Goal: Information Seeking & Learning: Learn about a topic

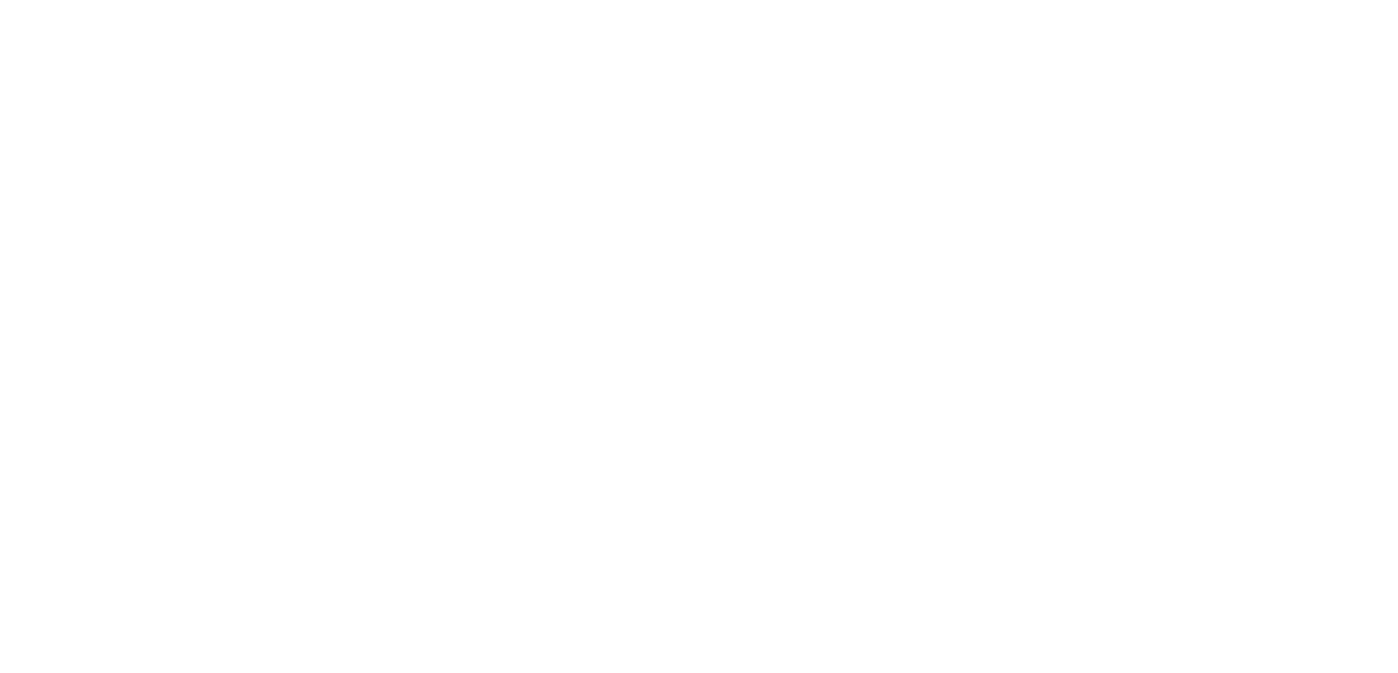
select select "Song"
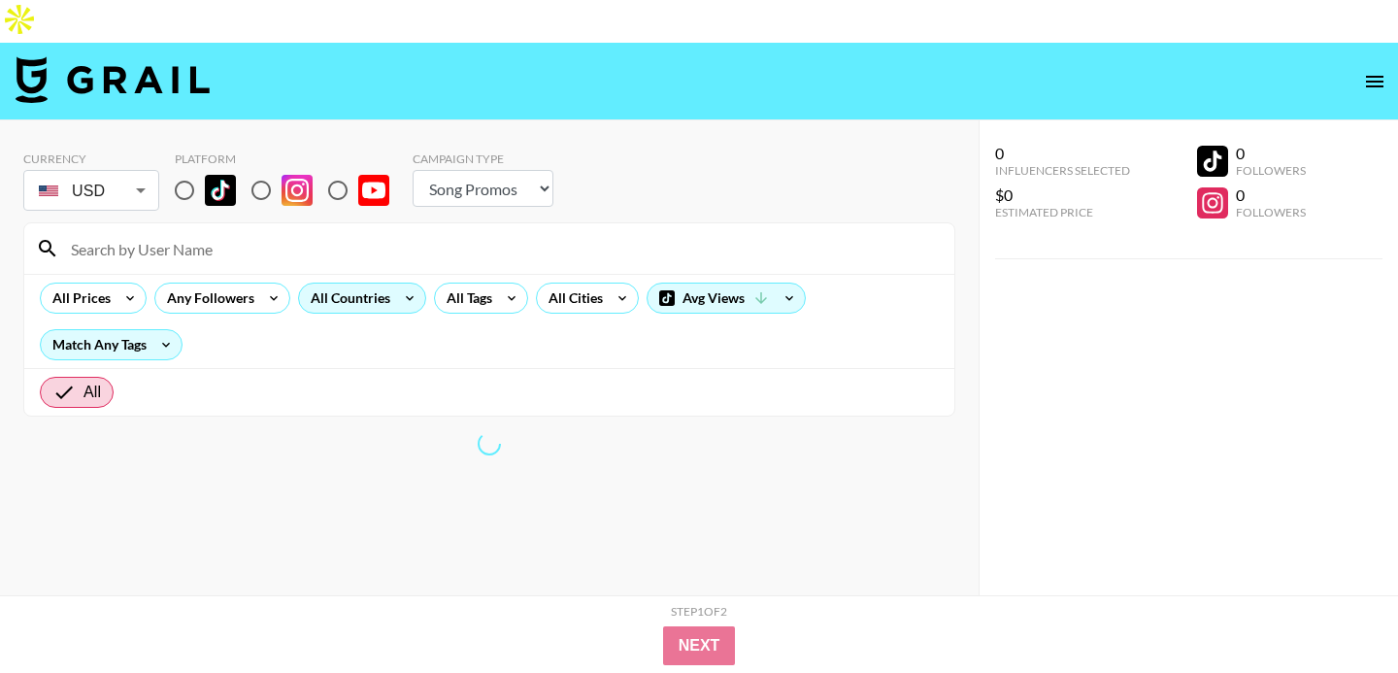
click at [398, 284] on icon at bounding box center [409, 298] width 31 height 29
click at [612, 259] on div at bounding box center [699, 336] width 1398 height 673
click at [613, 284] on icon at bounding box center [622, 298] width 31 height 29
click at [613, 254] on div at bounding box center [699, 336] width 1398 height 673
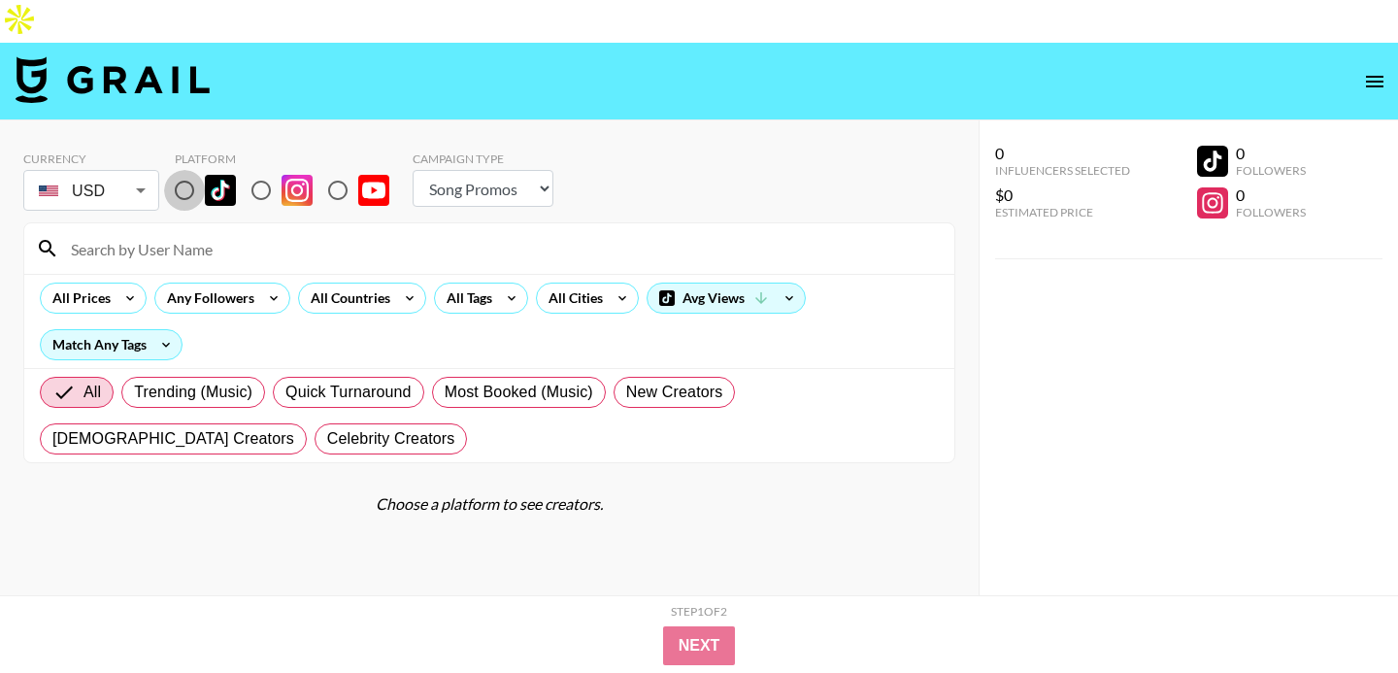
click at [192, 170] on input "radio" at bounding box center [184, 190] width 41 height 41
radio input "true"
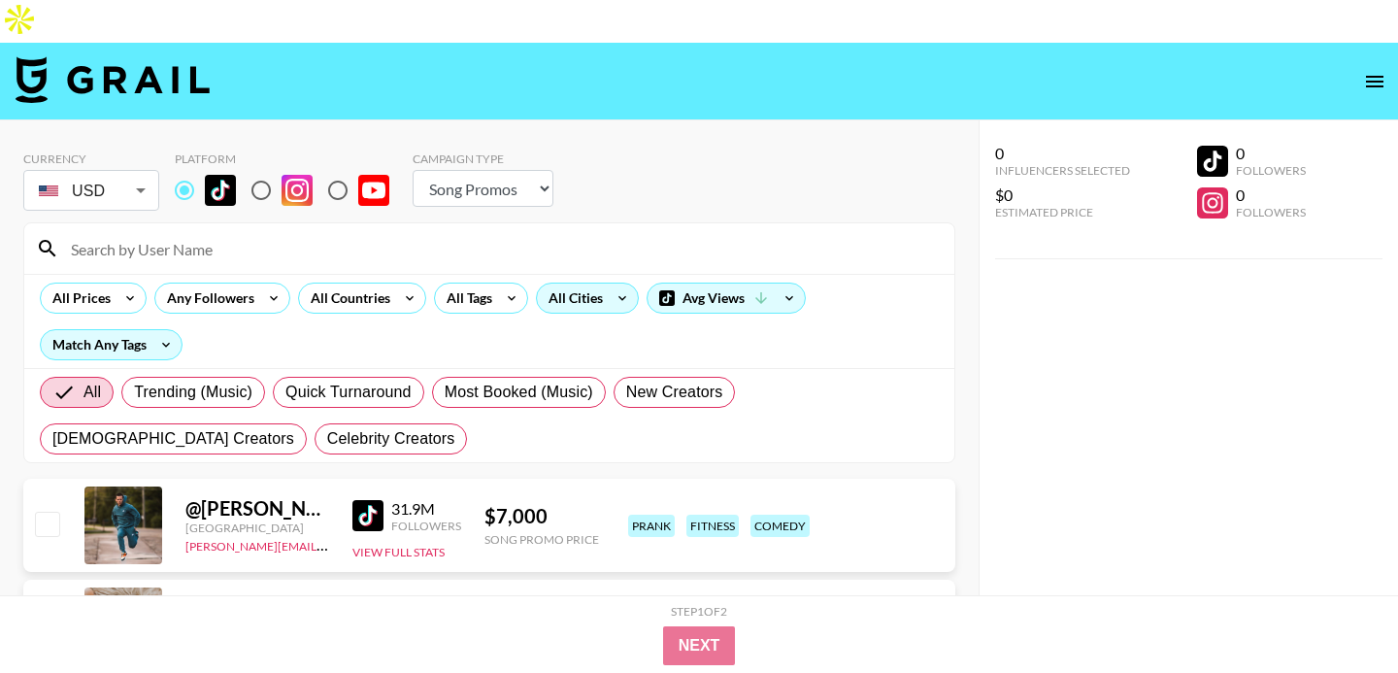
click at [608, 284] on icon at bounding box center [622, 298] width 31 height 29
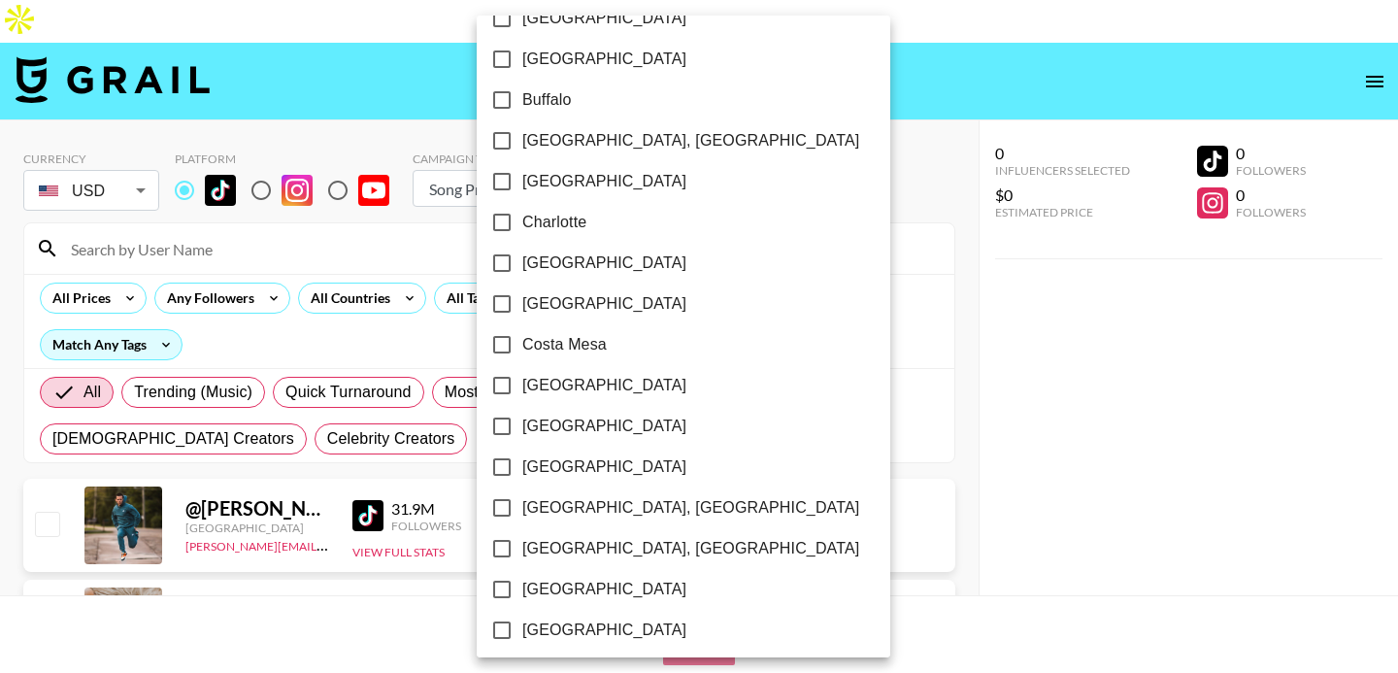
scroll to position [589, 0]
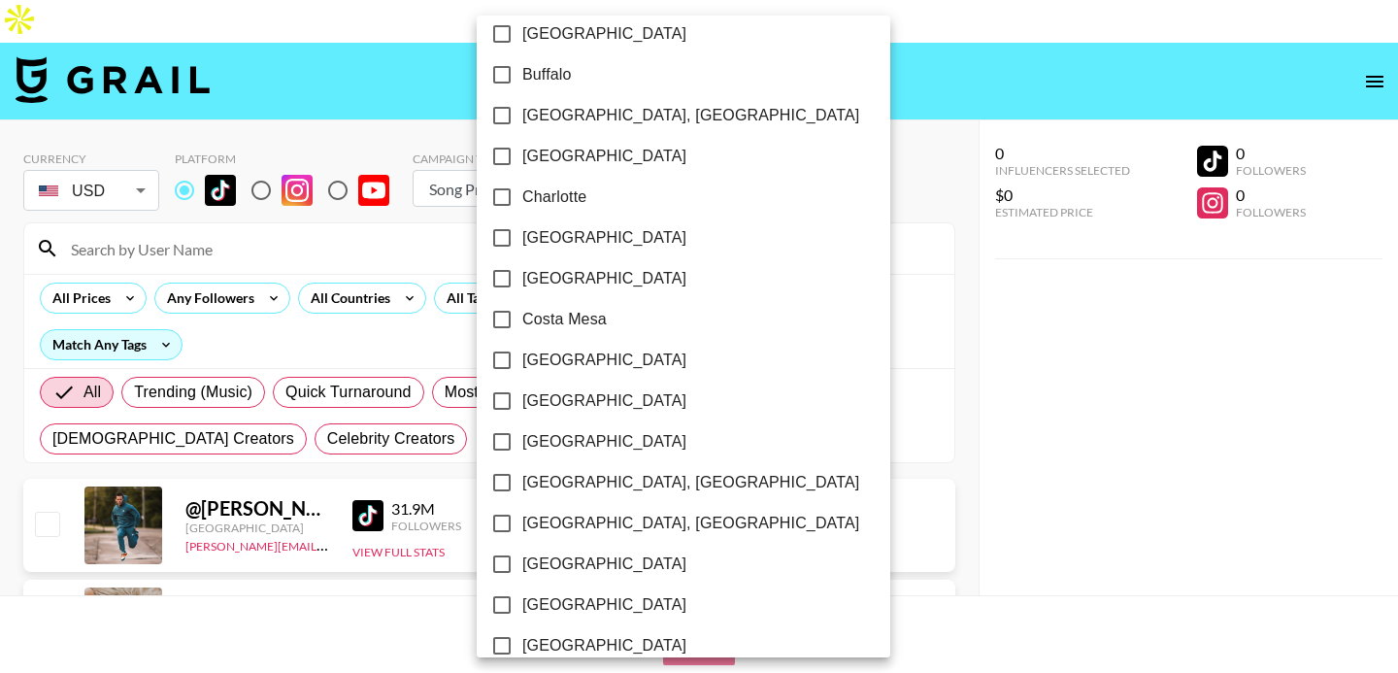
click at [550, 405] on span "[GEOGRAPHIC_DATA]" at bounding box center [604, 400] width 164 height 23
click at [522, 405] on input "[GEOGRAPHIC_DATA]" at bounding box center [502, 401] width 41 height 41
checkbox input "true"
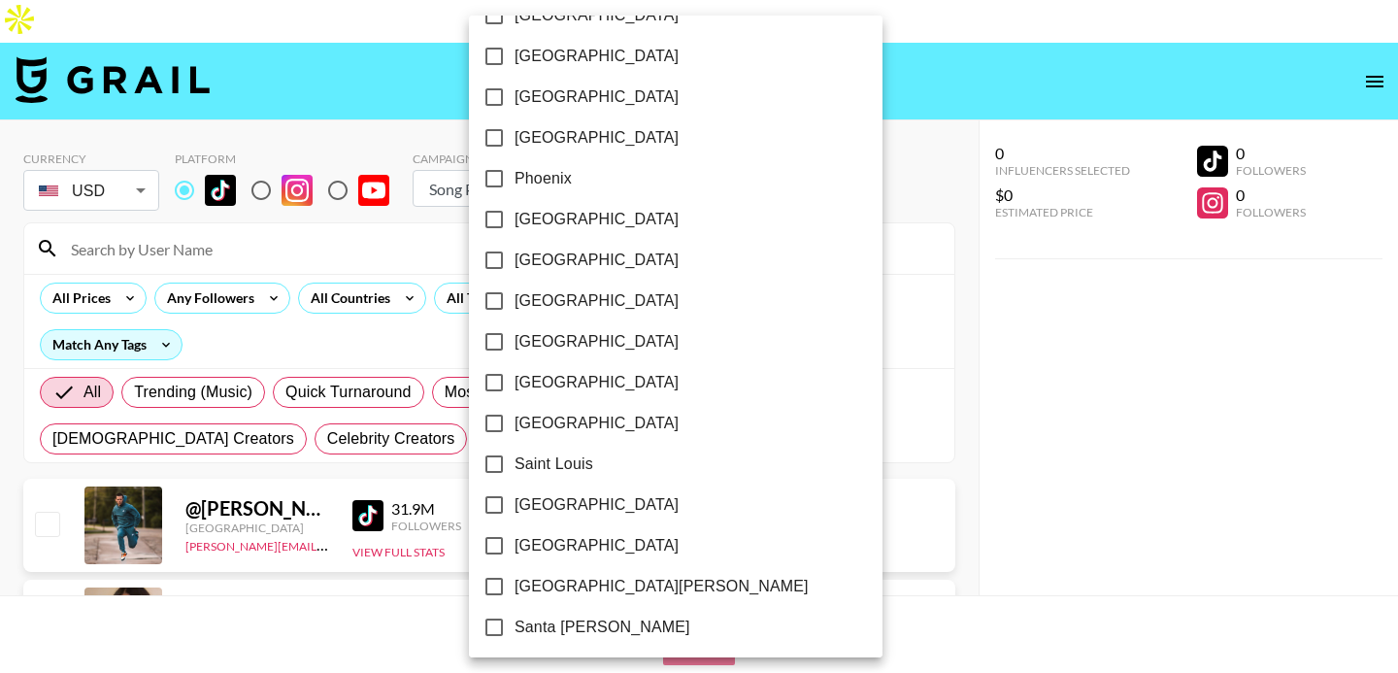
scroll to position [2423, 0]
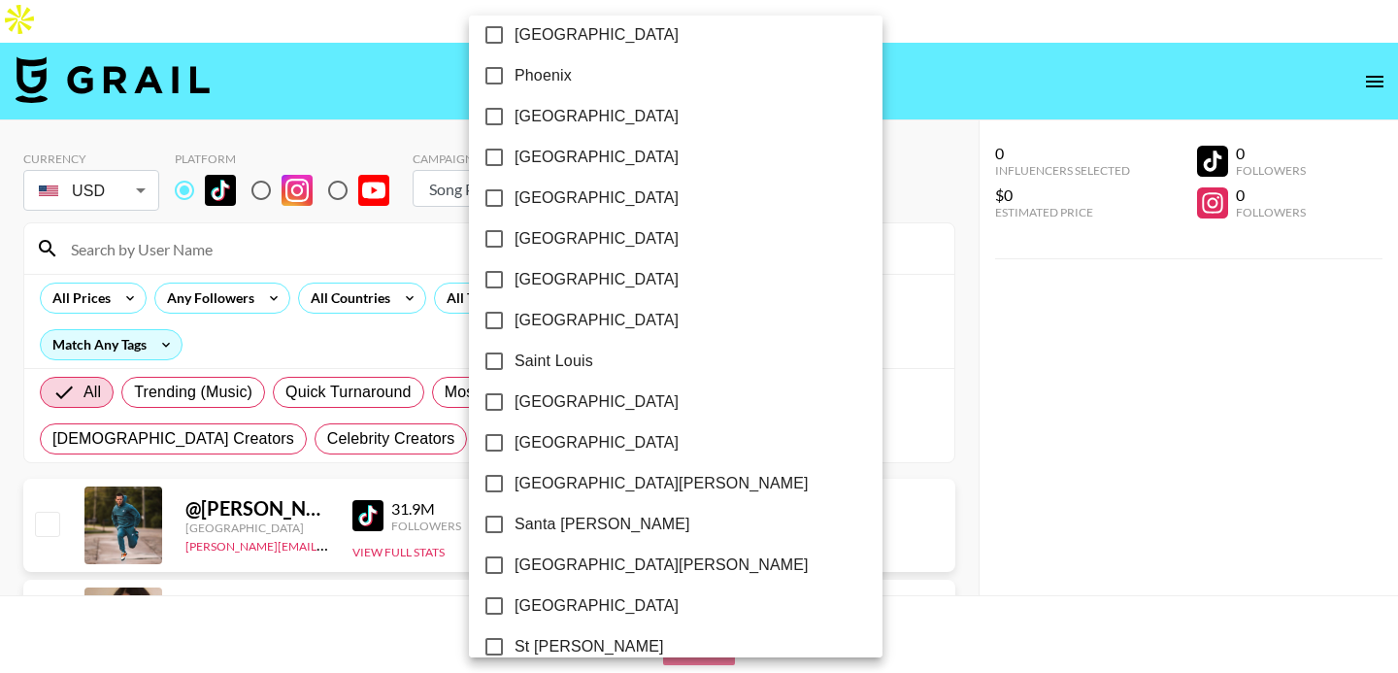
click at [551, 402] on span "[GEOGRAPHIC_DATA]" at bounding box center [597, 401] width 164 height 23
click at [515, 402] on input "[GEOGRAPHIC_DATA]" at bounding box center [494, 402] width 41 height 41
checkbox input "true"
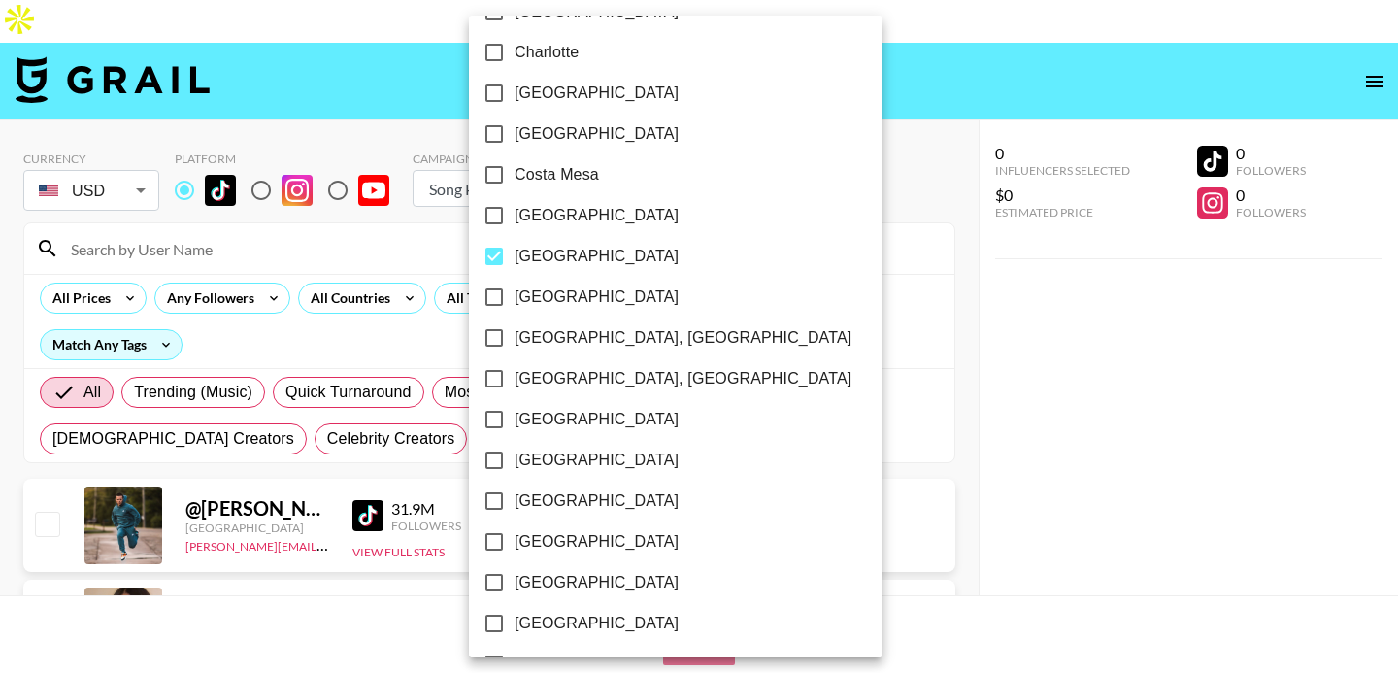
scroll to position [730, 0]
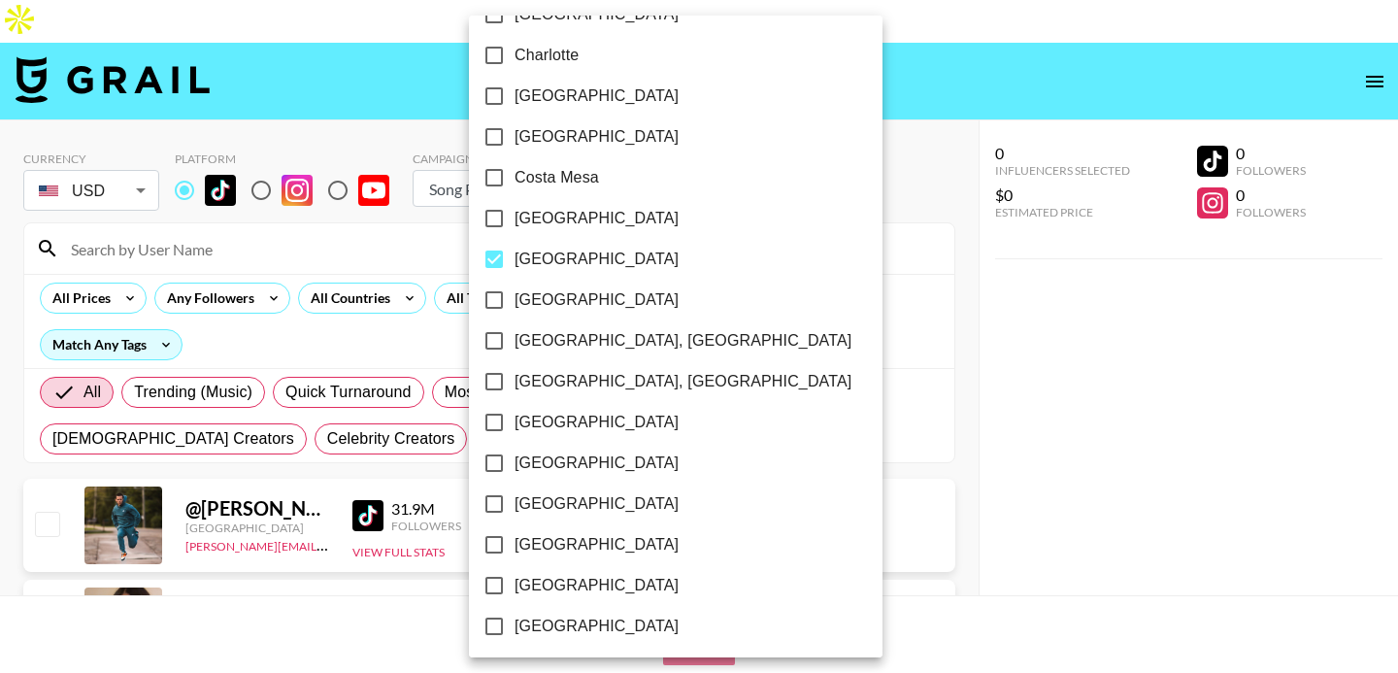
click at [534, 251] on span "[GEOGRAPHIC_DATA]" at bounding box center [597, 259] width 164 height 23
click at [515, 251] on input "[GEOGRAPHIC_DATA]" at bounding box center [494, 259] width 41 height 41
checkbox input "false"
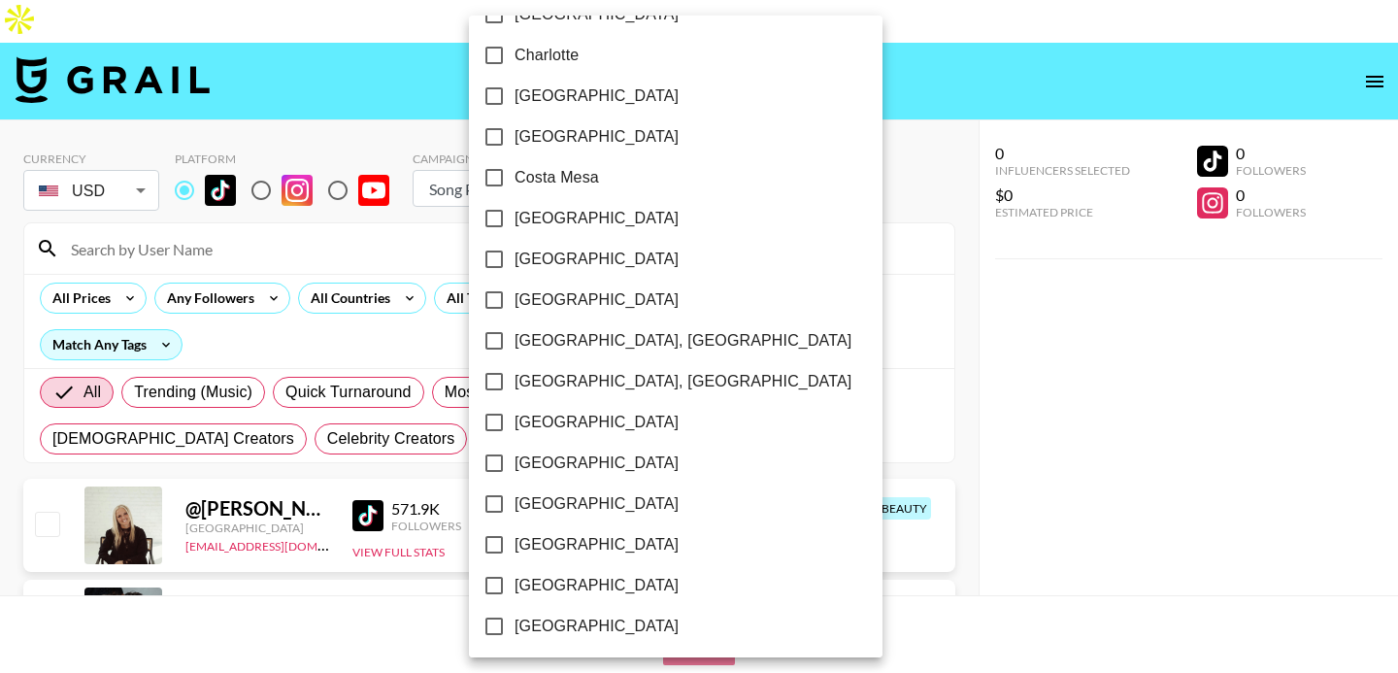
click at [29, 260] on div at bounding box center [699, 336] width 1398 height 673
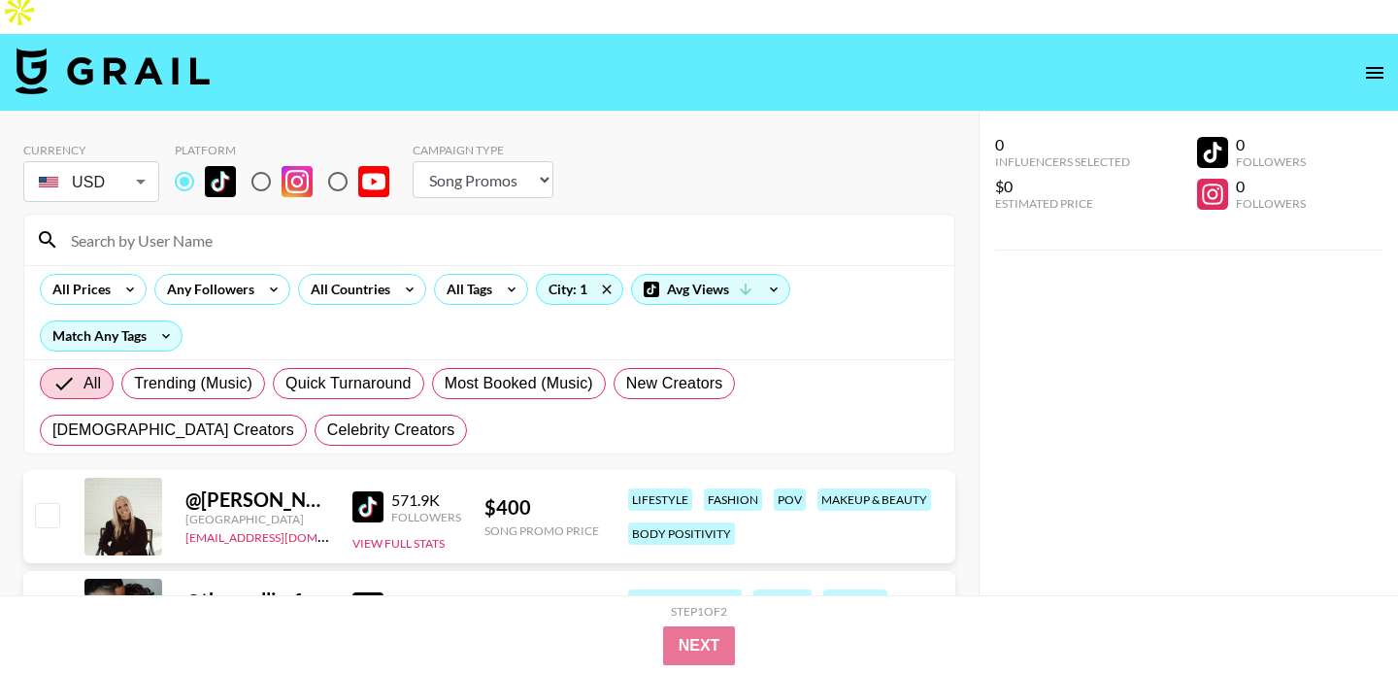
scroll to position [0, 0]
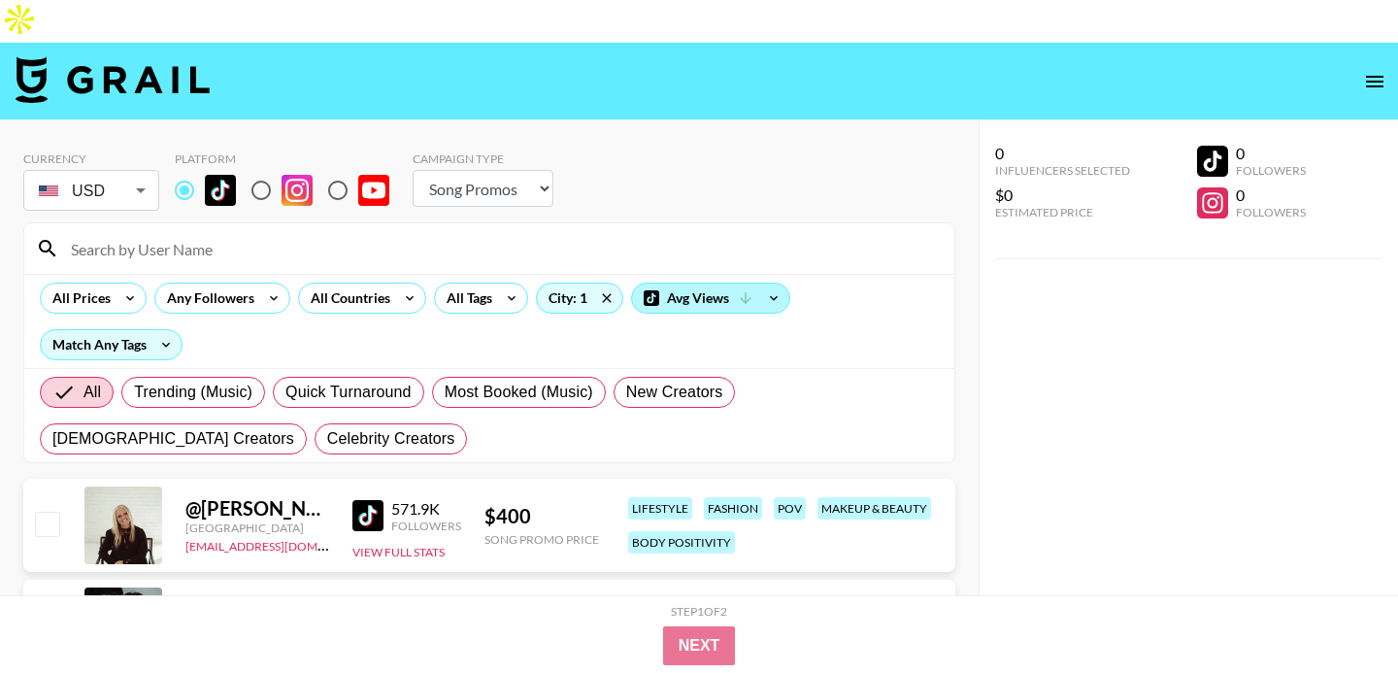
click at [720, 284] on div "Avg Views" at bounding box center [710, 298] width 157 height 29
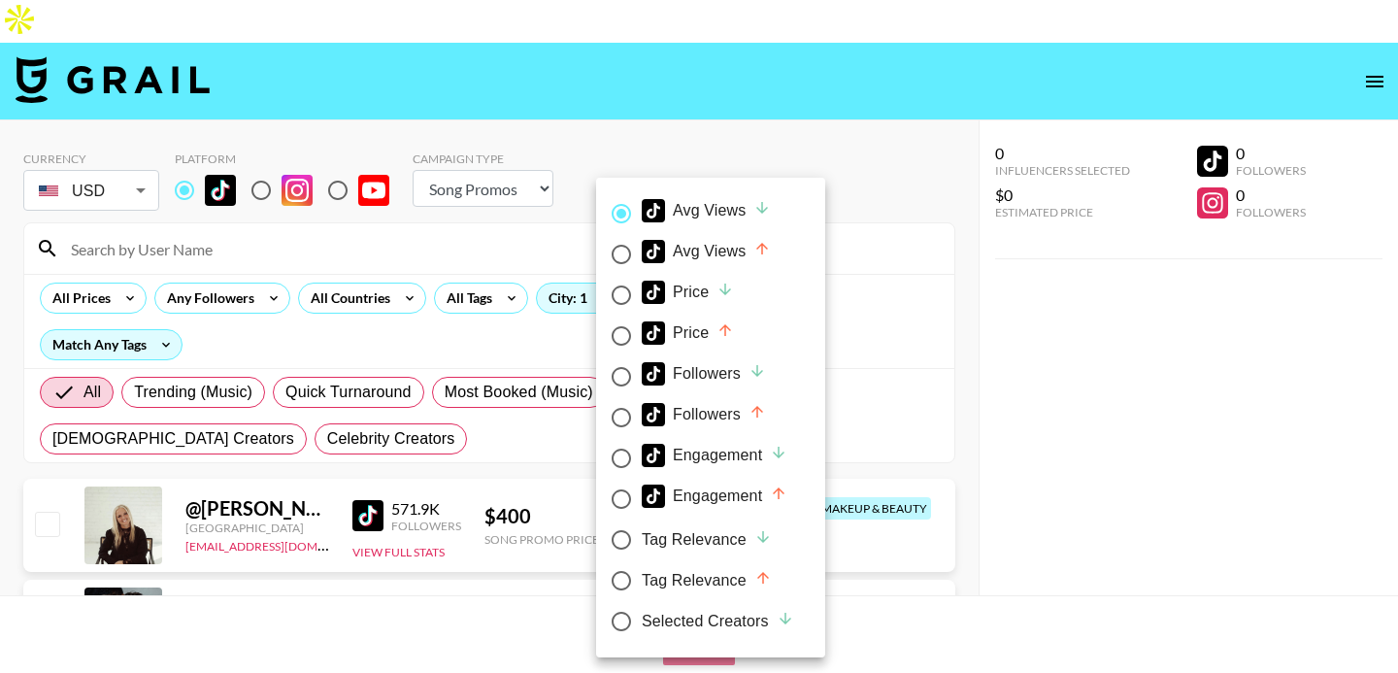
click at [528, 303] on div at bounding box center [699, 336] width 1398 height 673
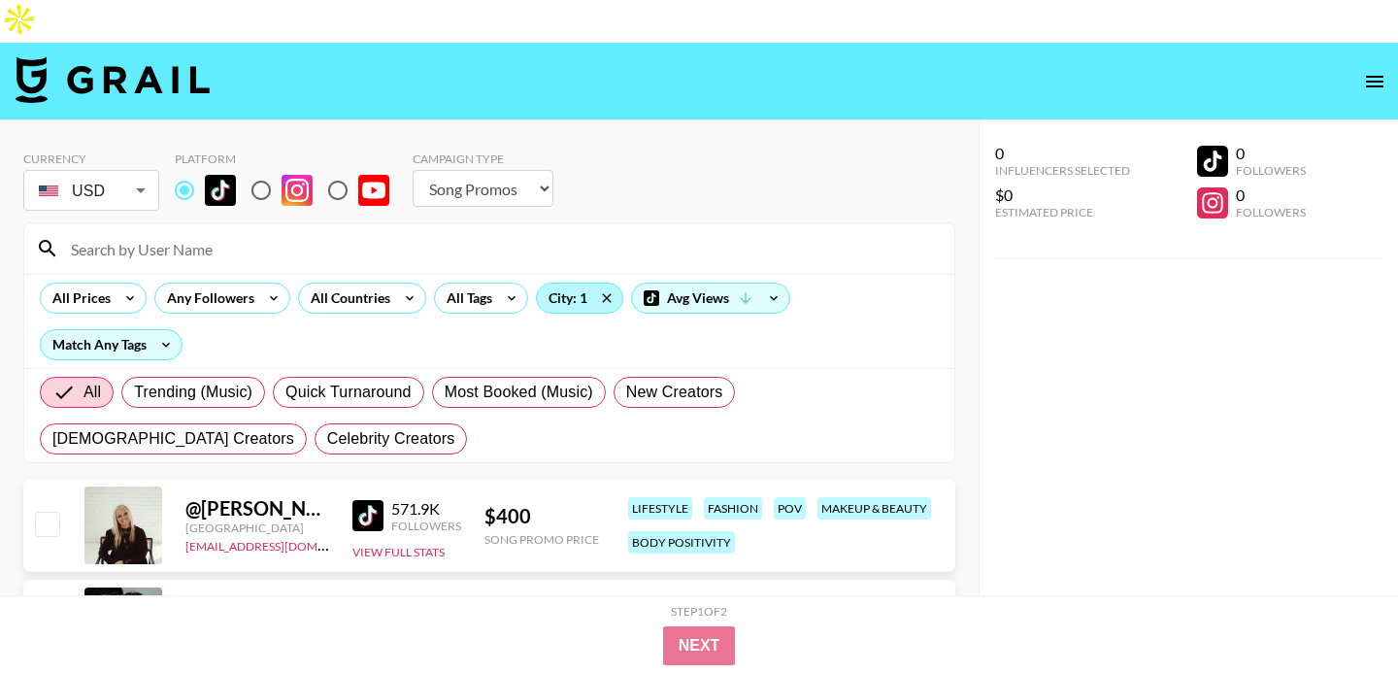
click at [588, 284] on div "City: 1" at bounding box center [579, 298] width 85 height 29
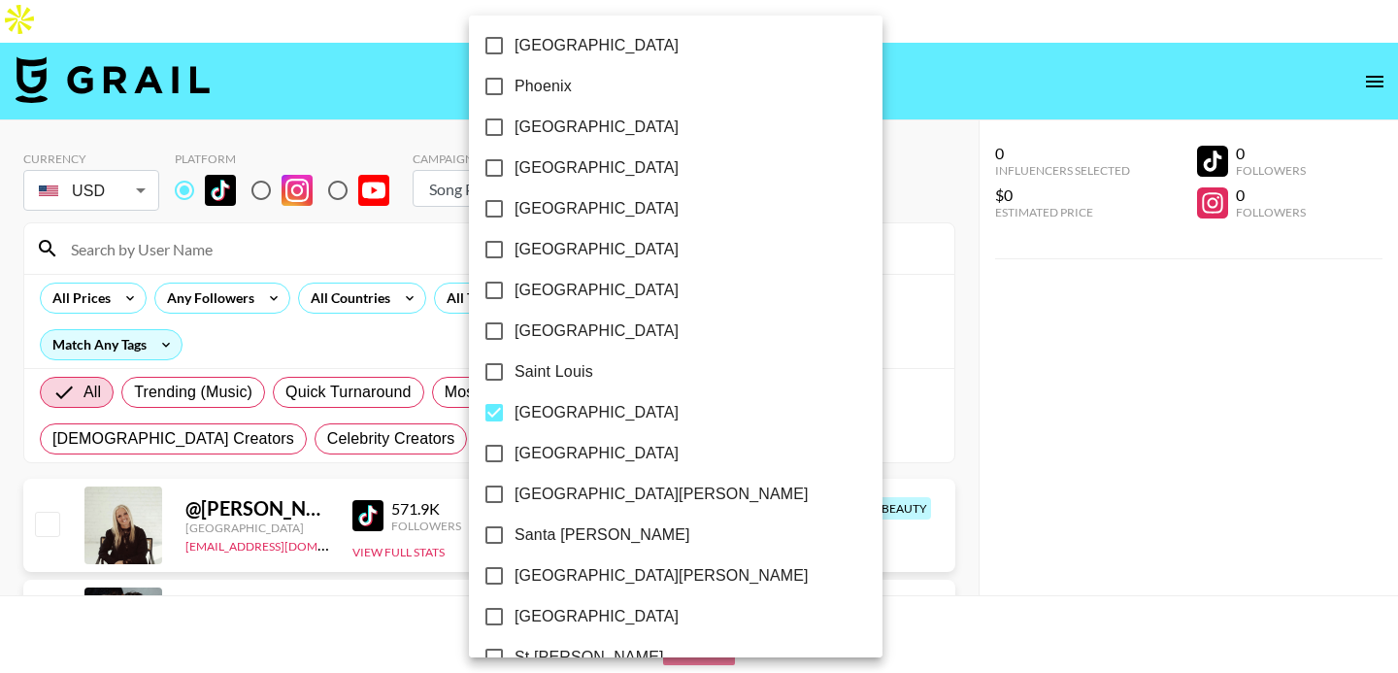
scroll to position [2414, 0]
click at [504, 414] on input "[GEOGRAPHIC_DATA]" at bounding box center [494, 410] width 41 height 41
checkbox input "false"
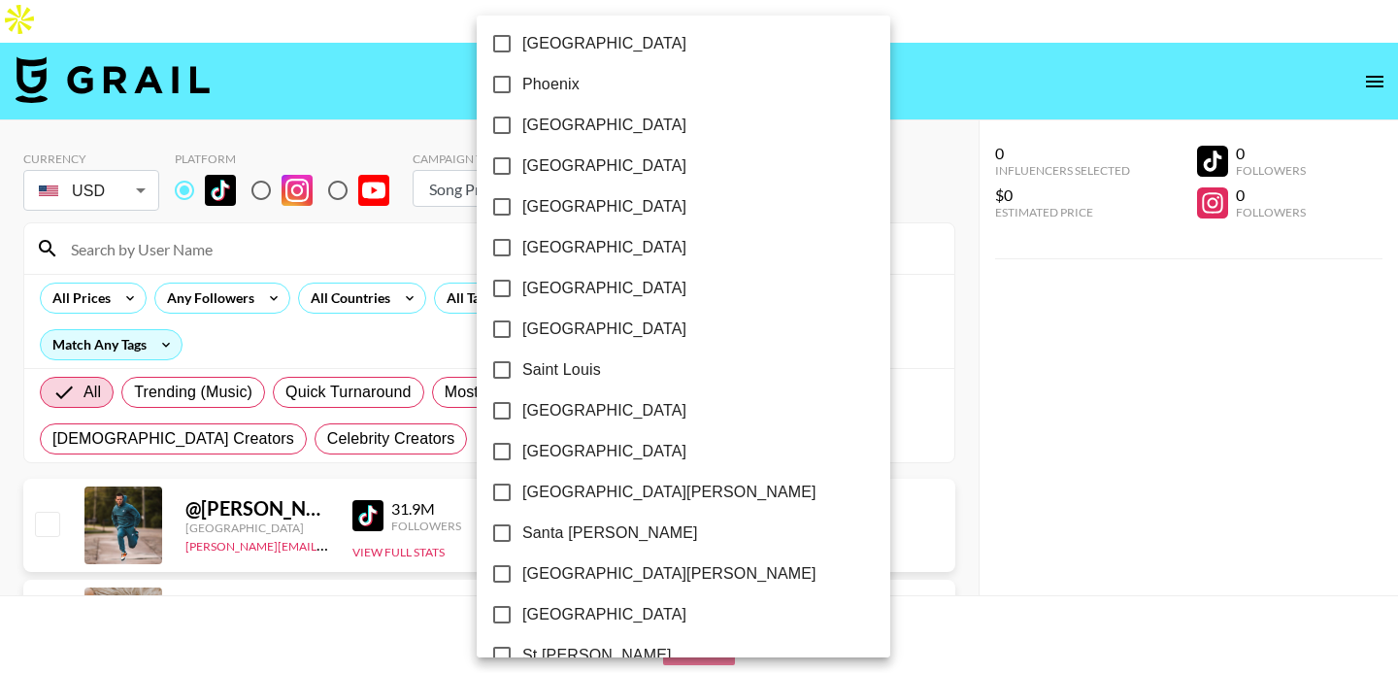
click at [504, 614] on input "[GEOGRAPHIC_DATA]" at bounding box center [502, 614] width 41 height 41
checkbox input "true"
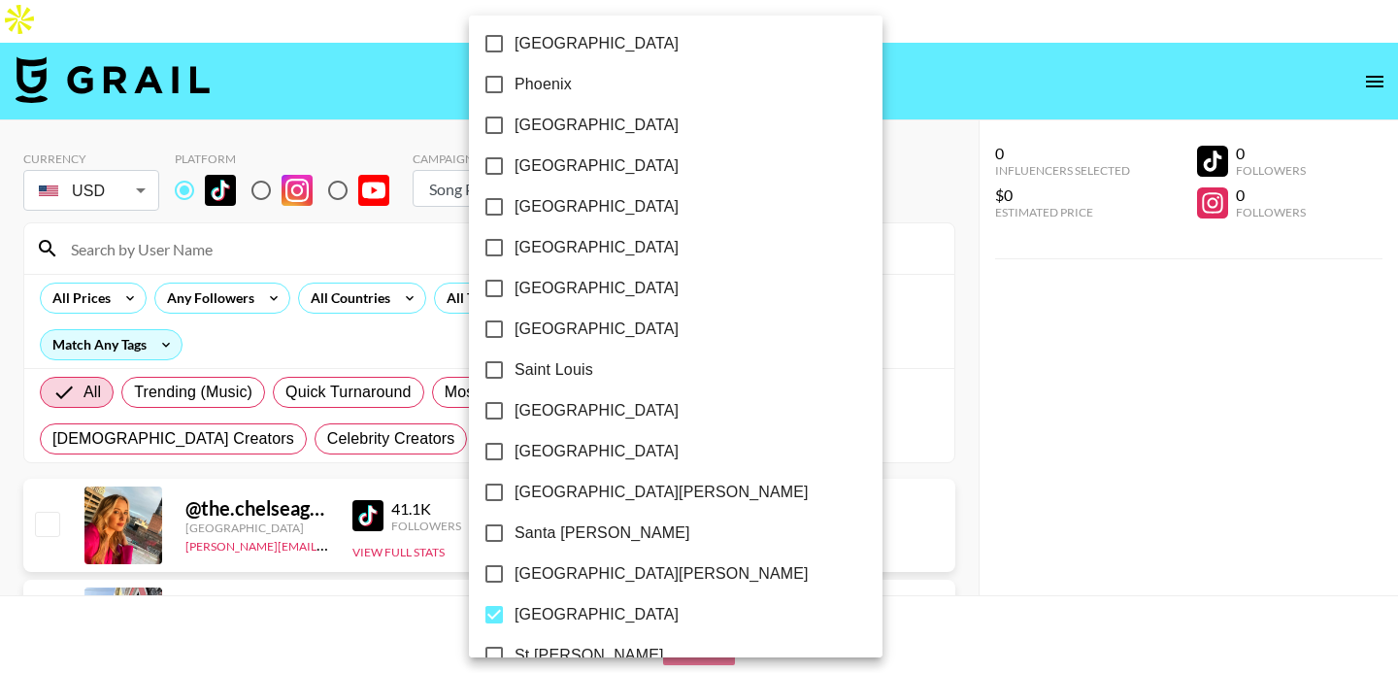
click at [19, 396] on div at bounding box center [699, 336] width 1398 height 673
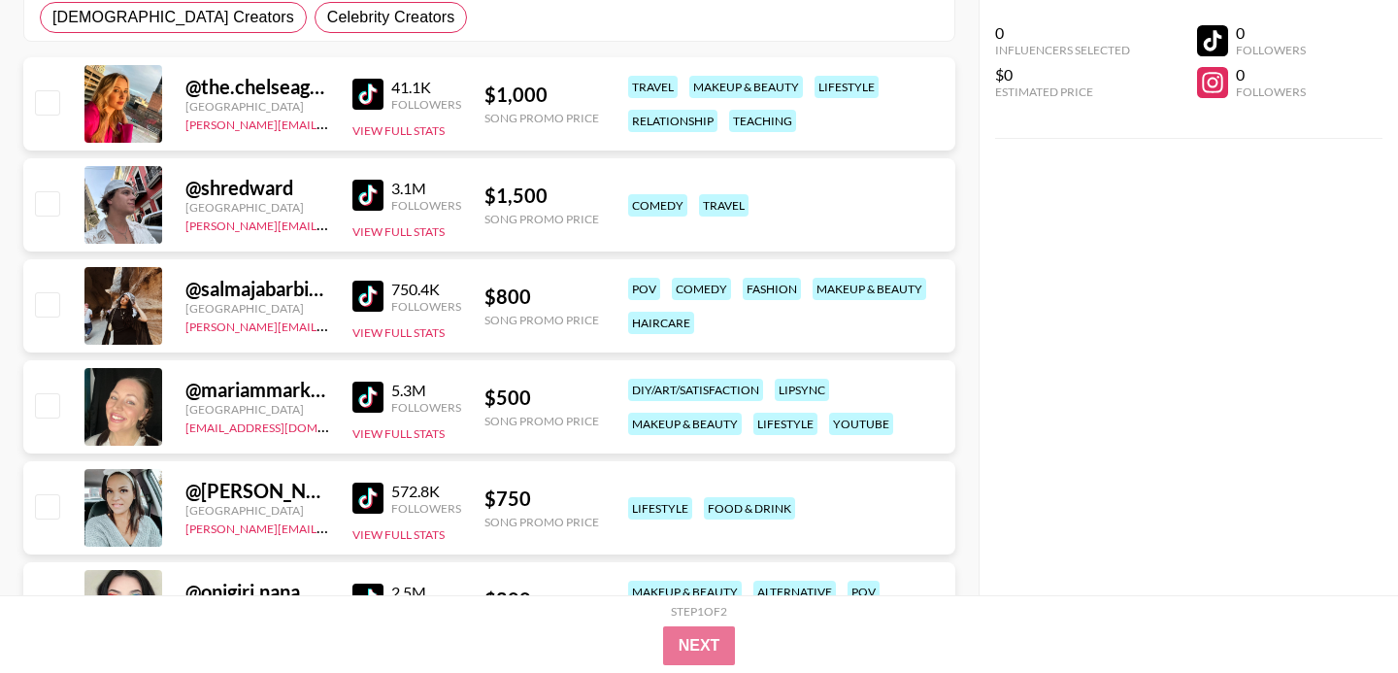
scroll to position [431, 0]
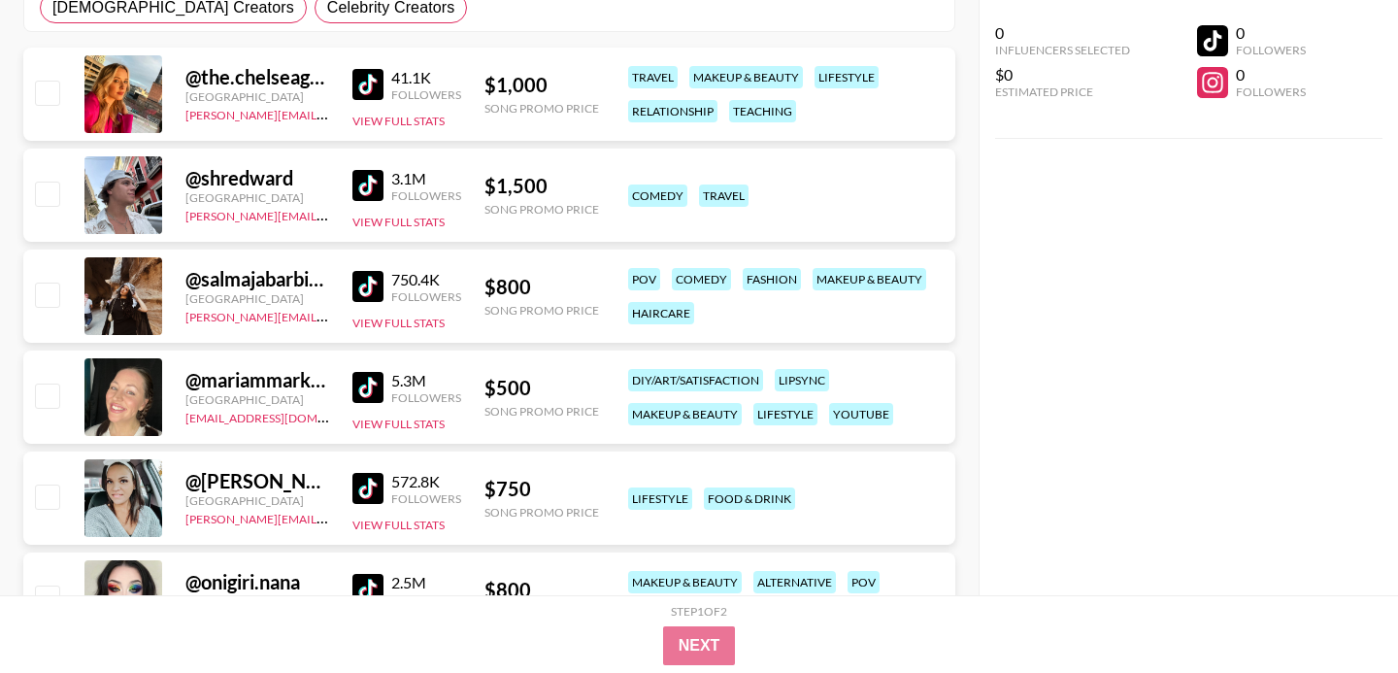
click at [368, 271] on img at bounding box center [368, 286] width 31 height 31
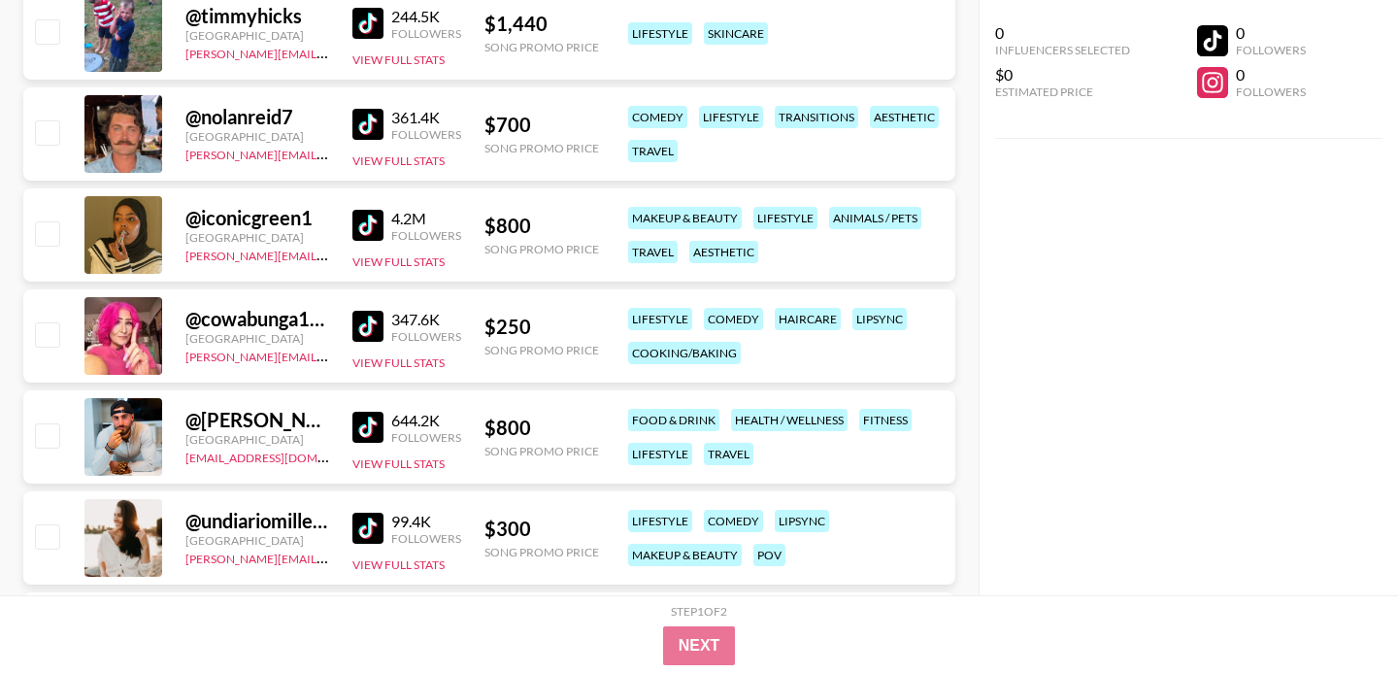
scroll to position [1420, 0]
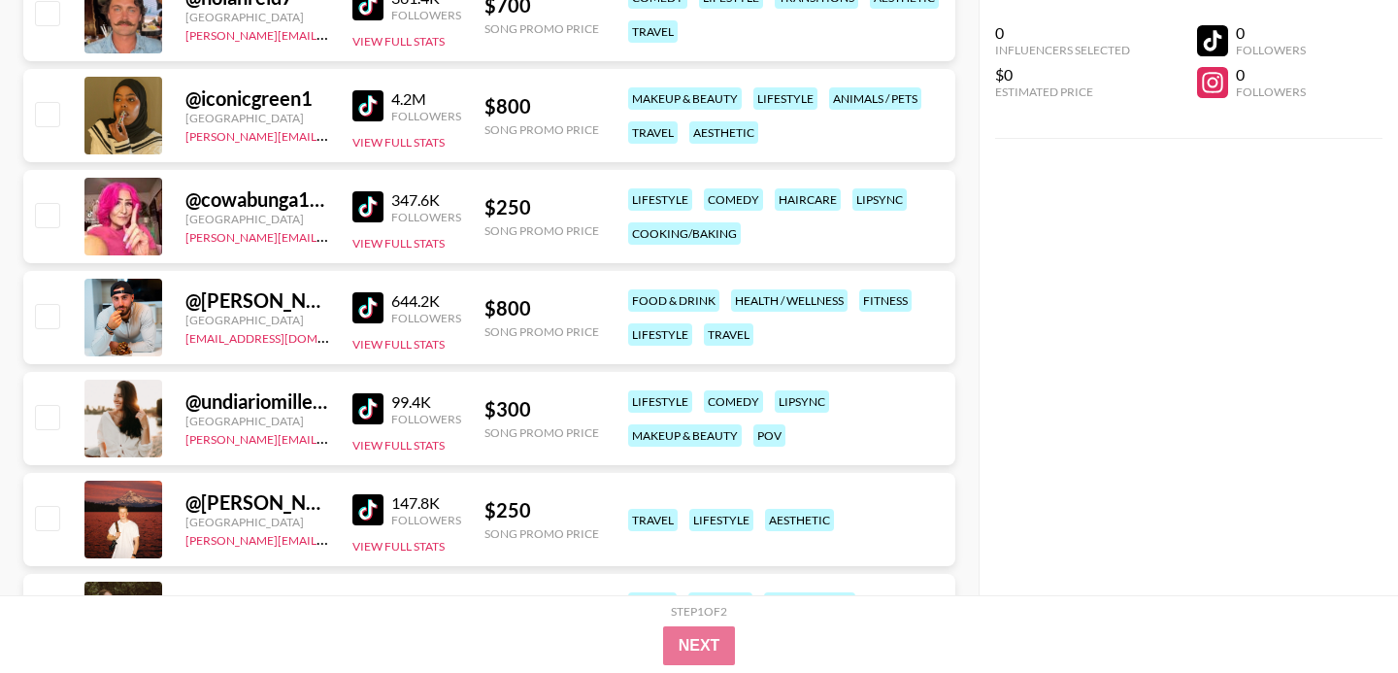
click at [373, 292] on img at bounding box center [368, 307] width 31 height 31
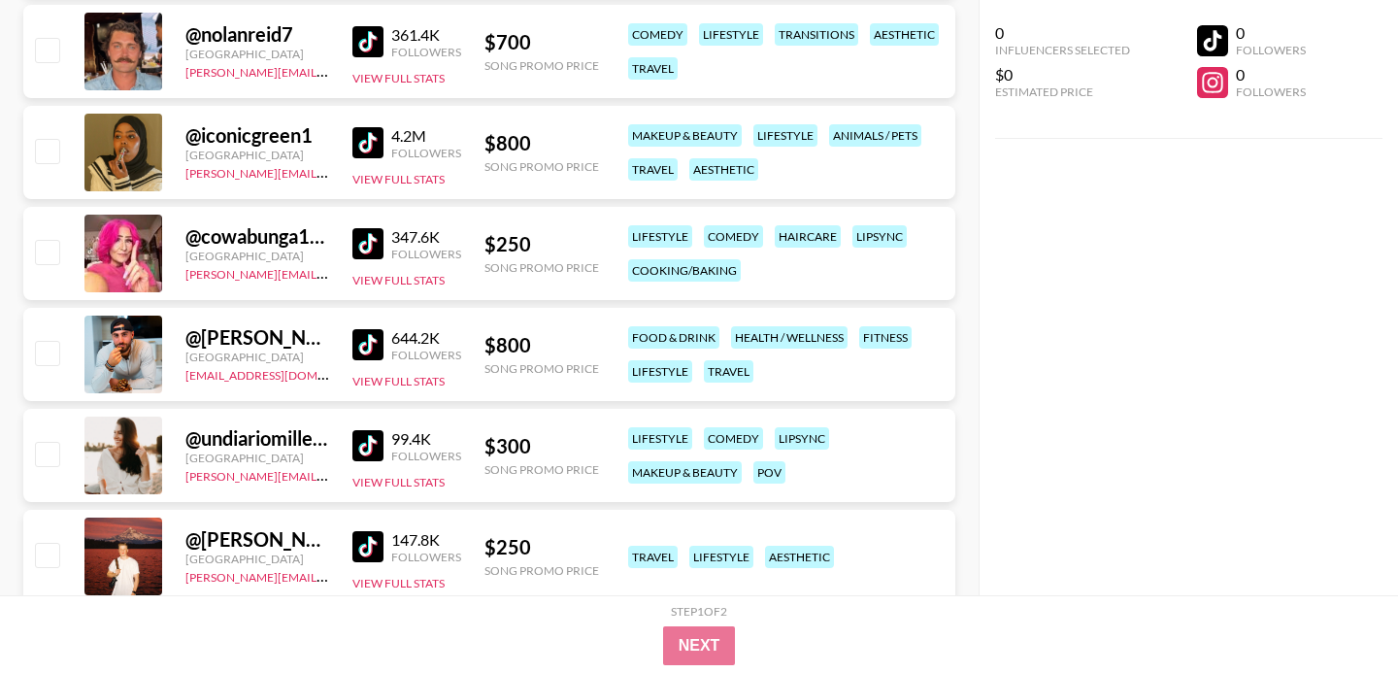
scroll to position [0, 0]
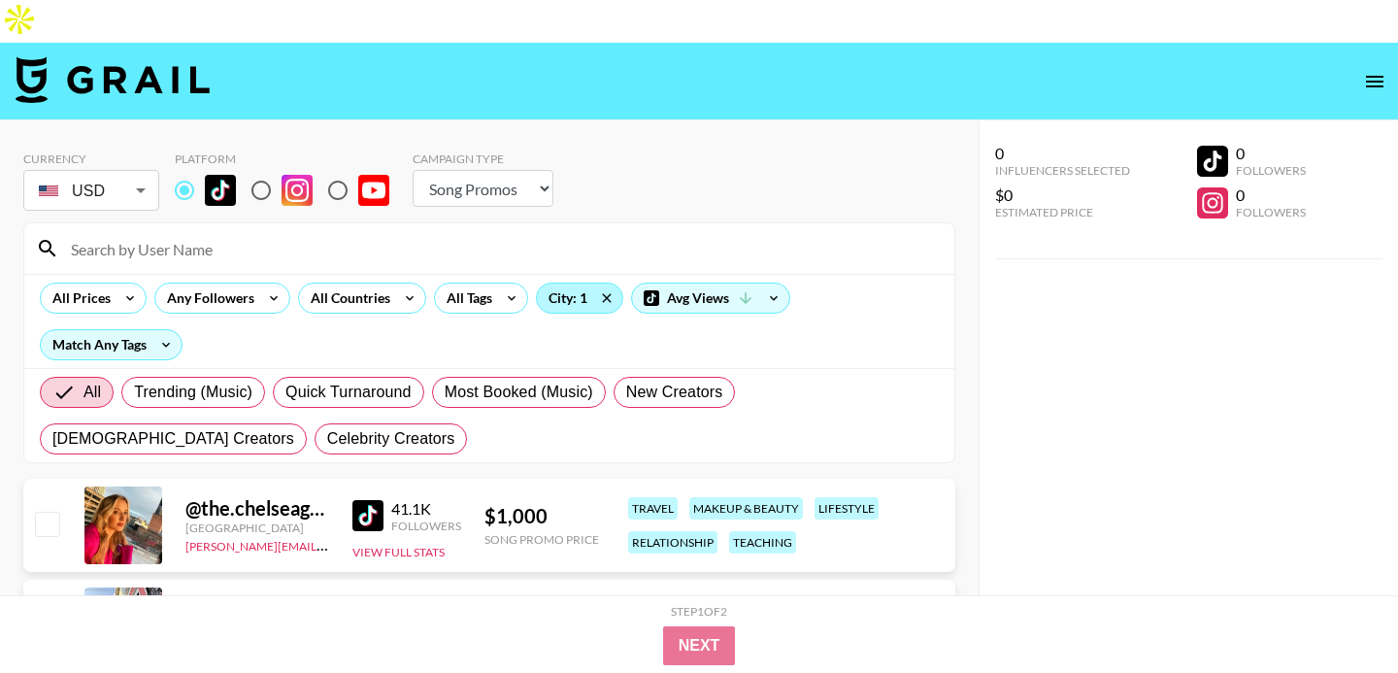
click at [584, 284] on div "City: 1" at bounding box center [579, 298] width 85 height 29
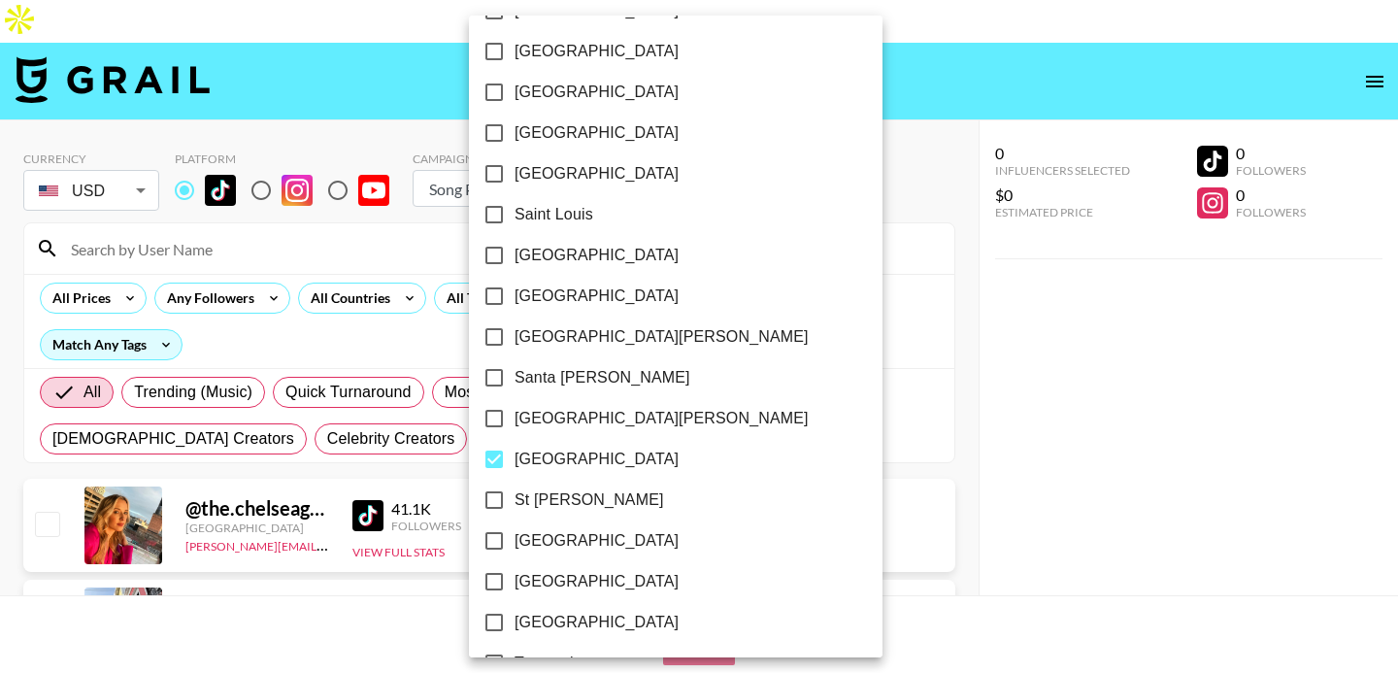
scroll to position [2574, 0]
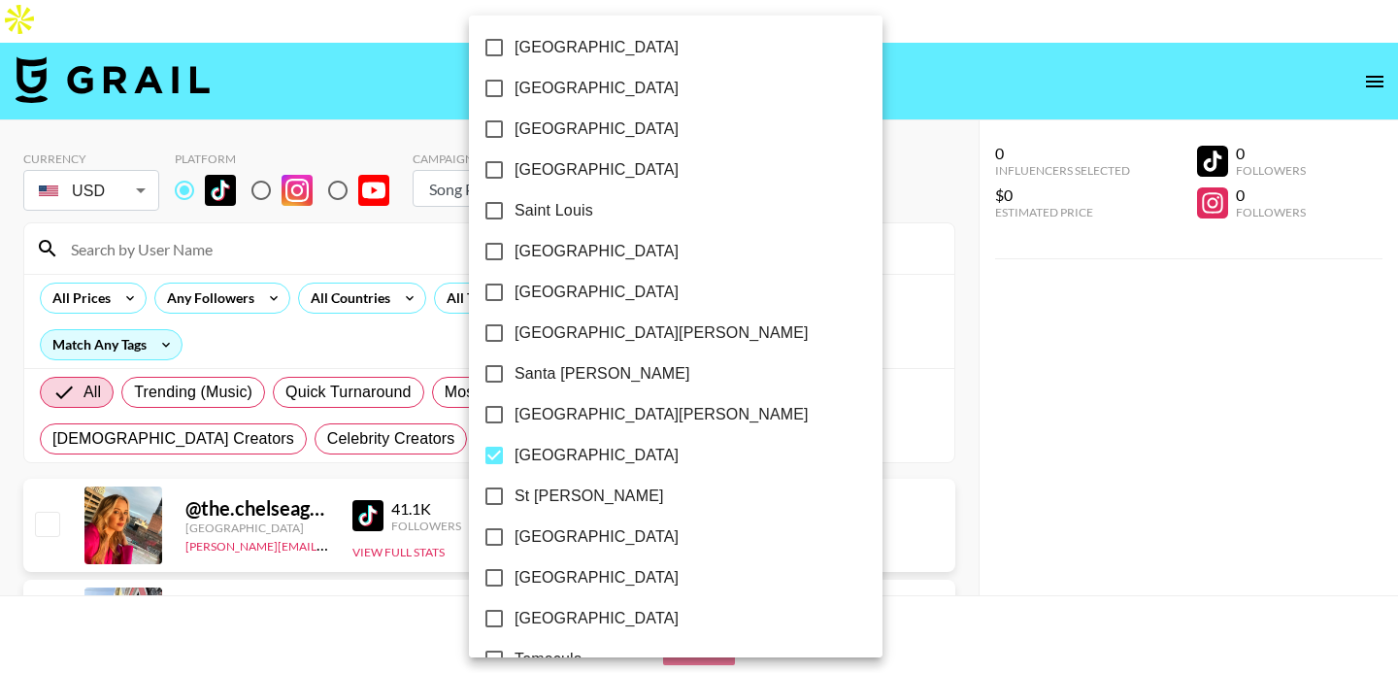
click at [521, 454] on span "[GEOGRAPHIC_DATA]" at bounding box center [597, 455] width 164 height 23
click at [515, 454] on input "[GEOGRAPHIC_DATA]" at bounding box center [494, 455] width 41 height 41
checkbox input "false"
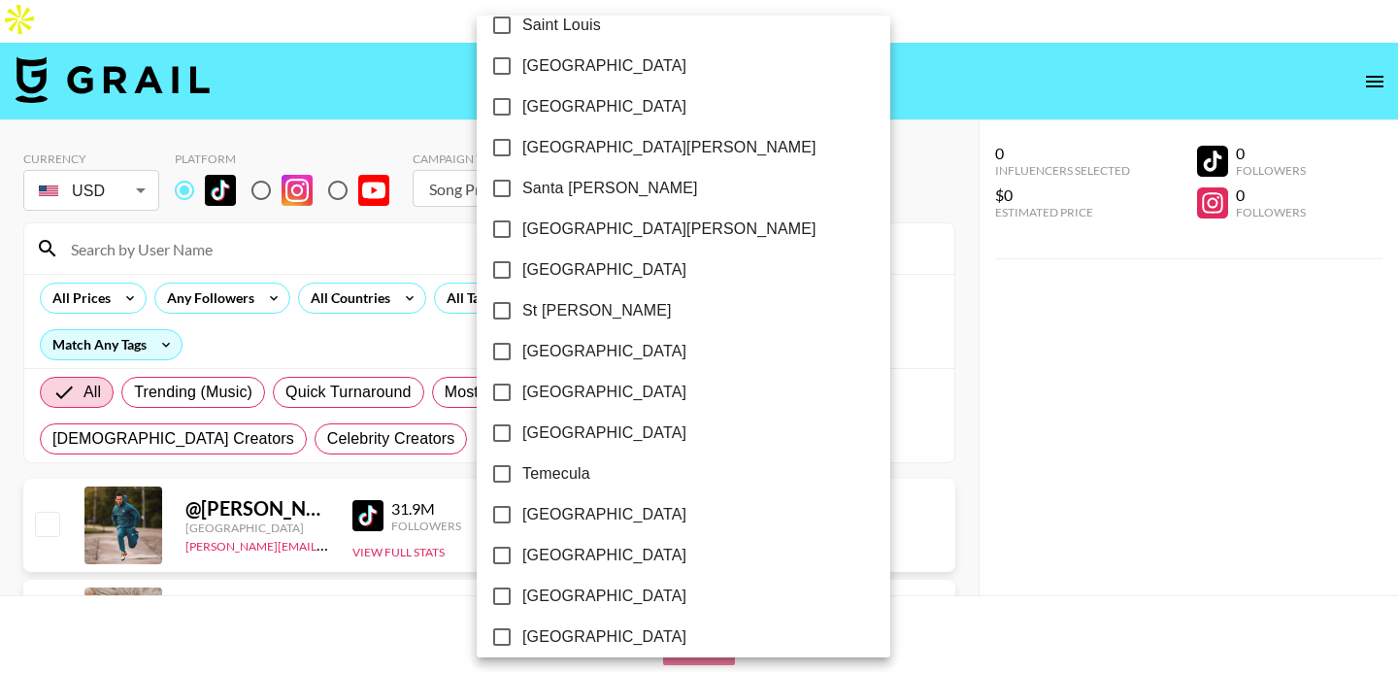
scroll to position [2856, 0]
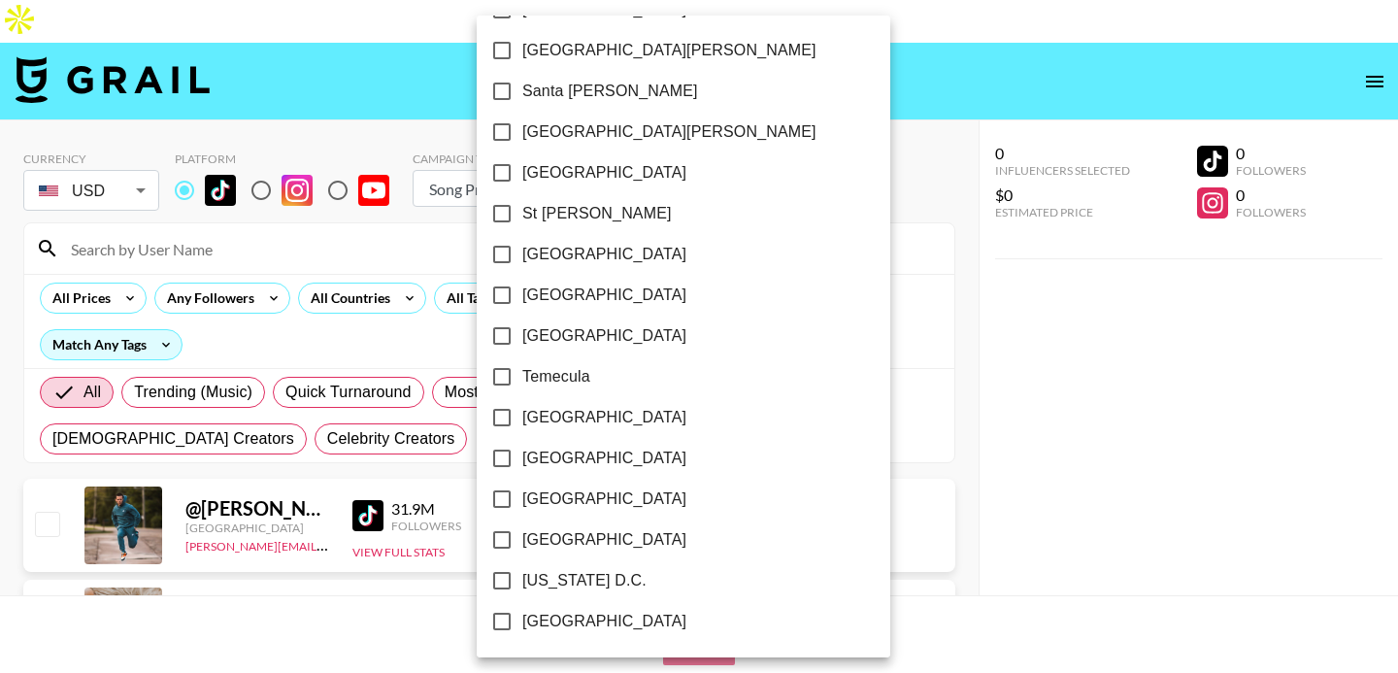
click at [551, 496] on span "[GEOGRAPHIC_DATA]" at bounding box center [604, 499] width 164 height 23
click at [522, 496] on input "[GEOGRAPHIC_DATA]" at bounding box center [502, 499] width 41 height 41
checkbox input "true"
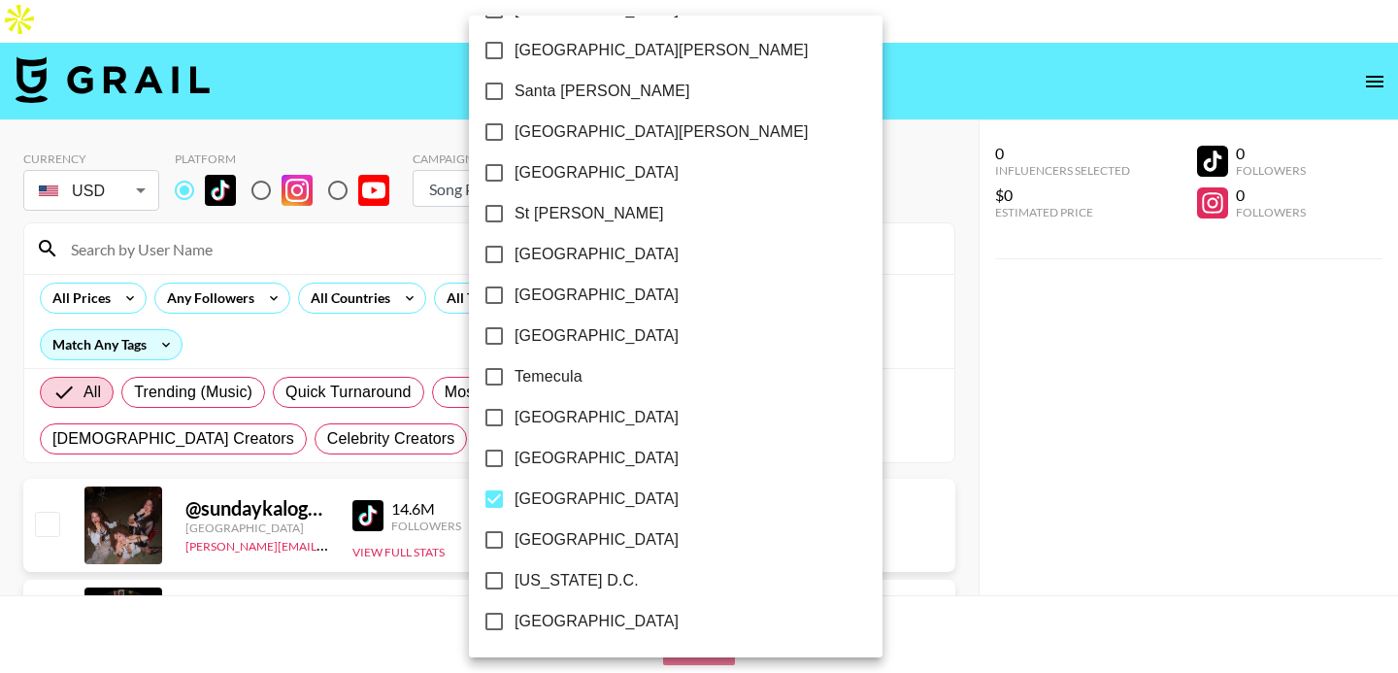
click at [21, 258] on div at bounding box center [699, 336] width 1398 height 673
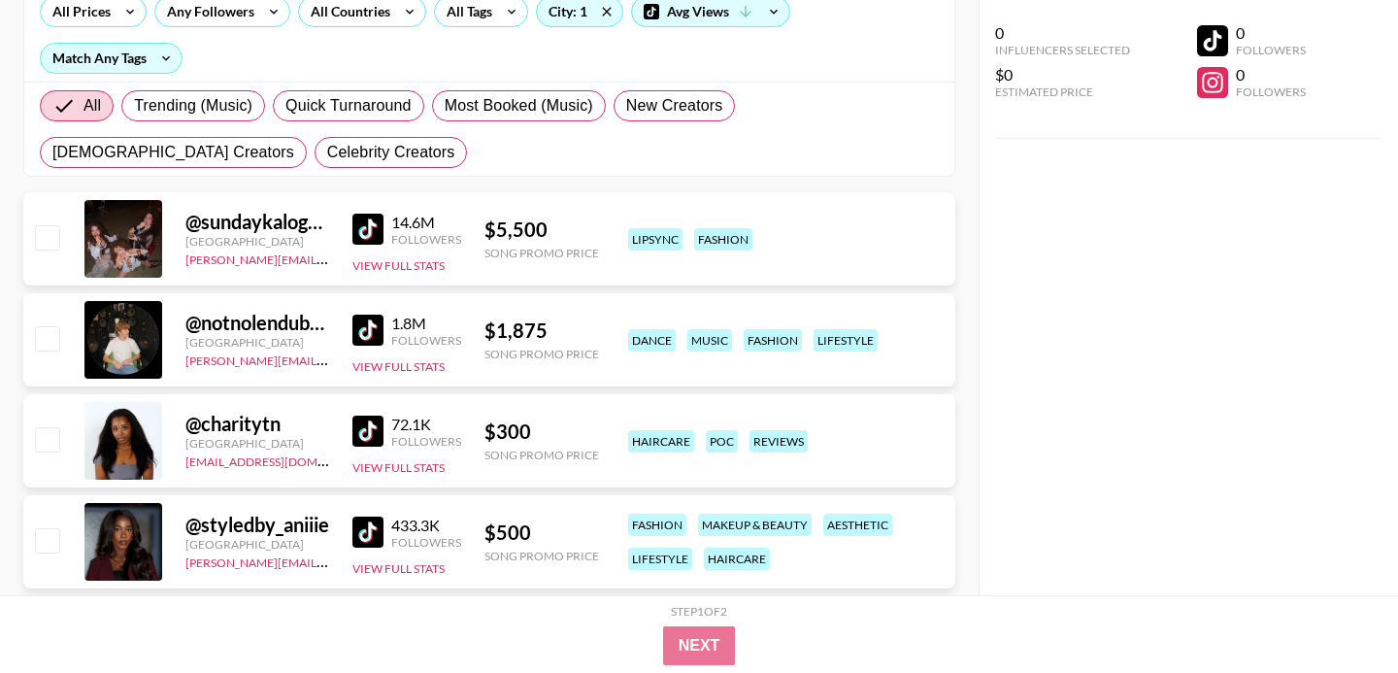
scroll to position [401, 0]
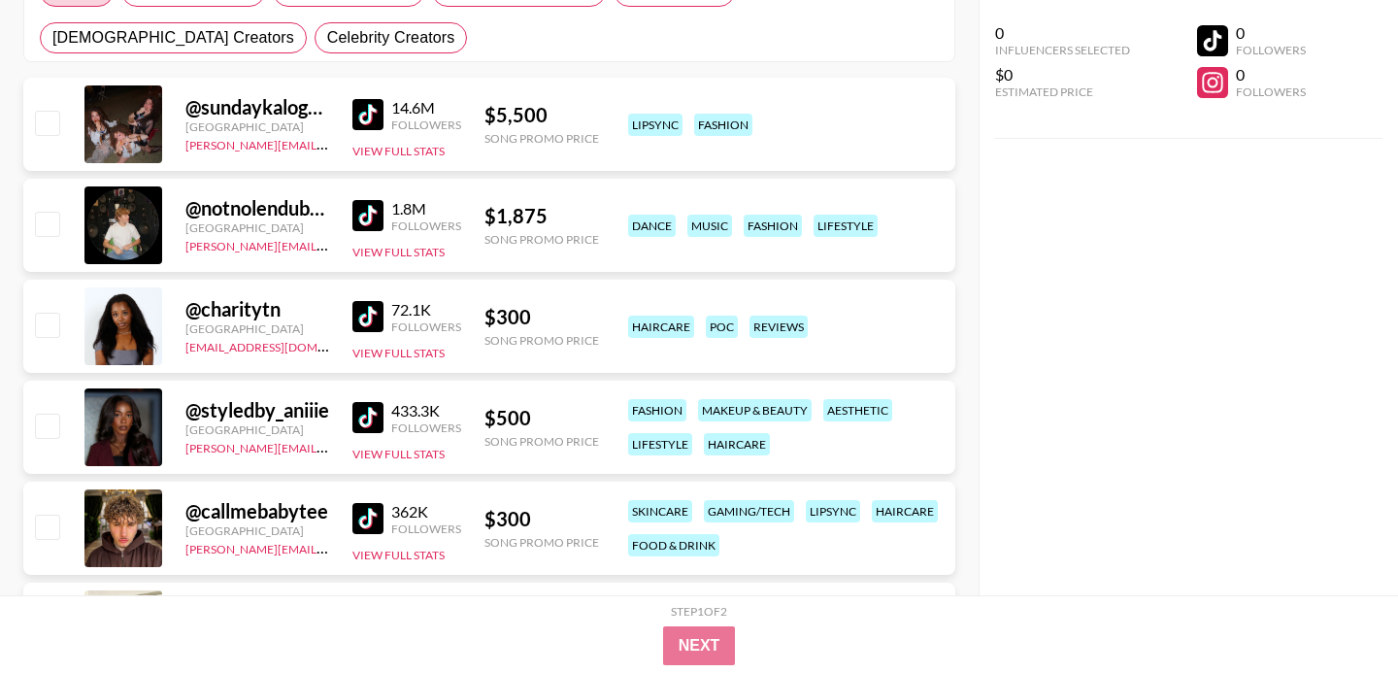
click at [373, 301] on img at bounding box center [368, 316] width 31 height 31
click at [354, 402] on img at bounding box center [368, 417] width 31 height 31
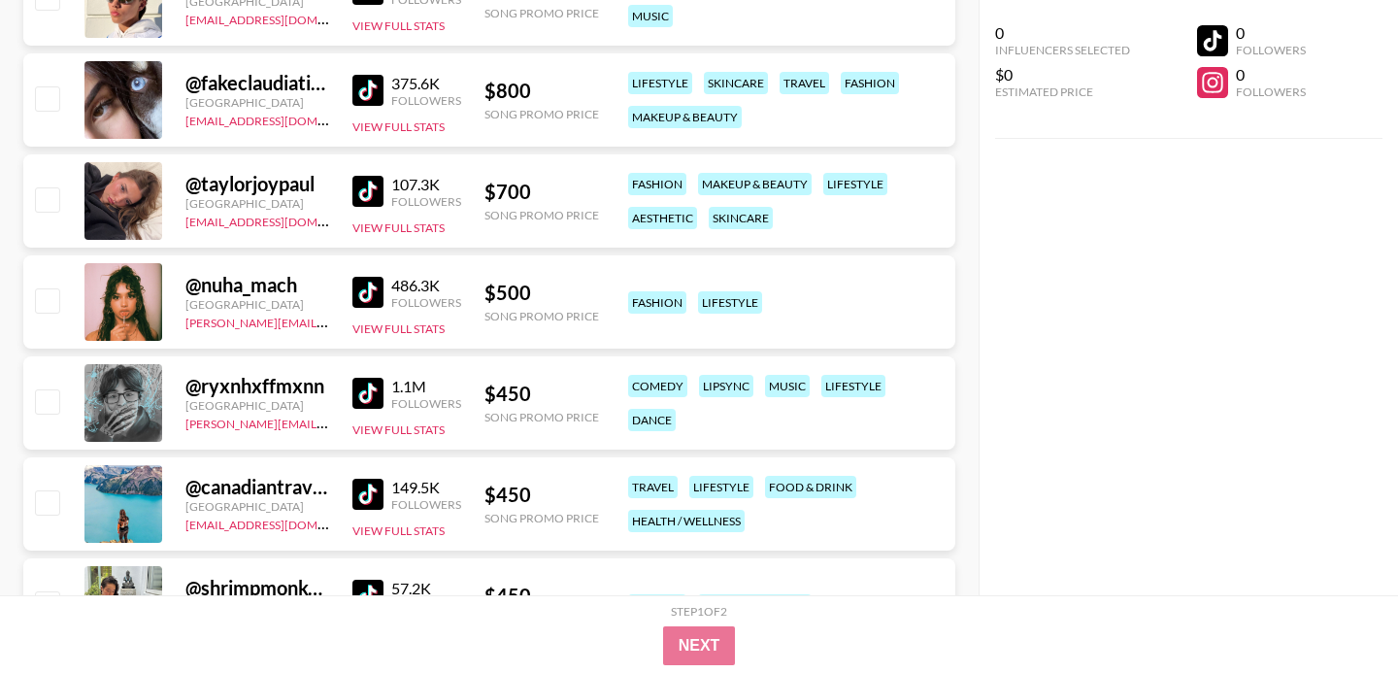
scroll to position [1032, 0]
click at [370, 276] on img at bounding box center [368, 291] width 31 height 31
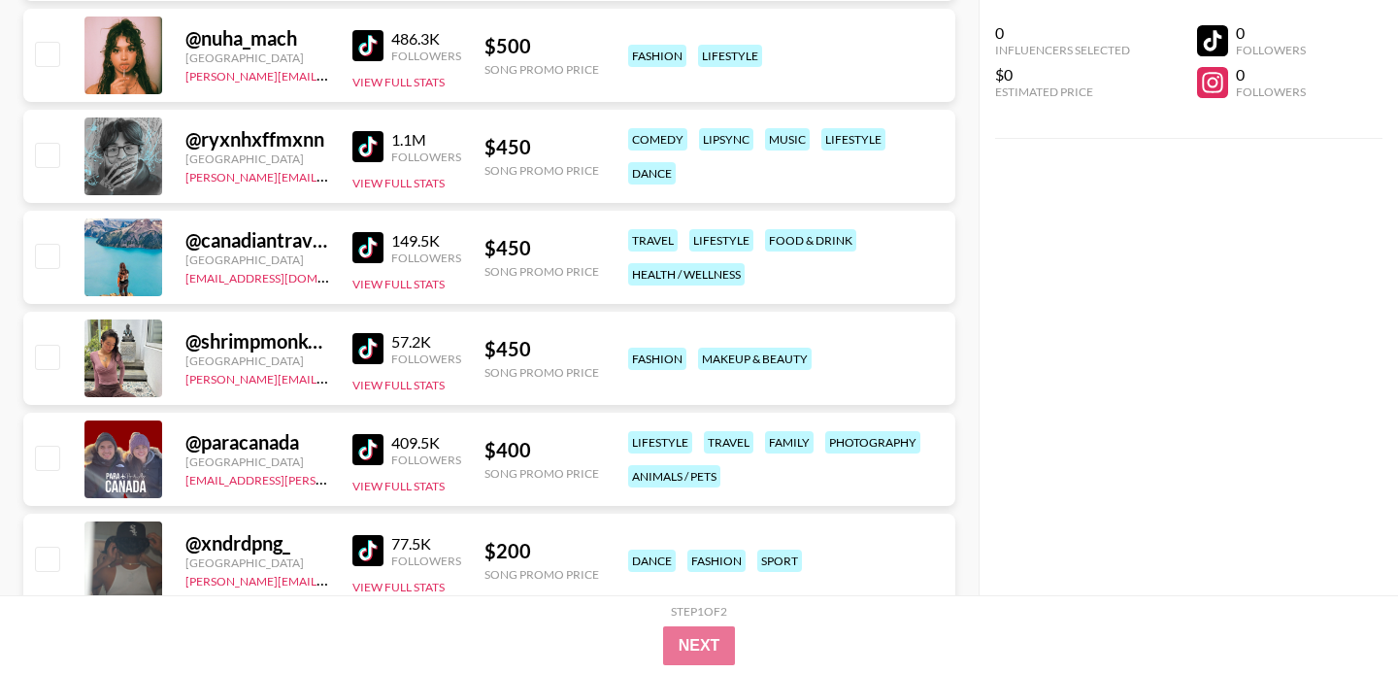
scroll to position [1326, 0]
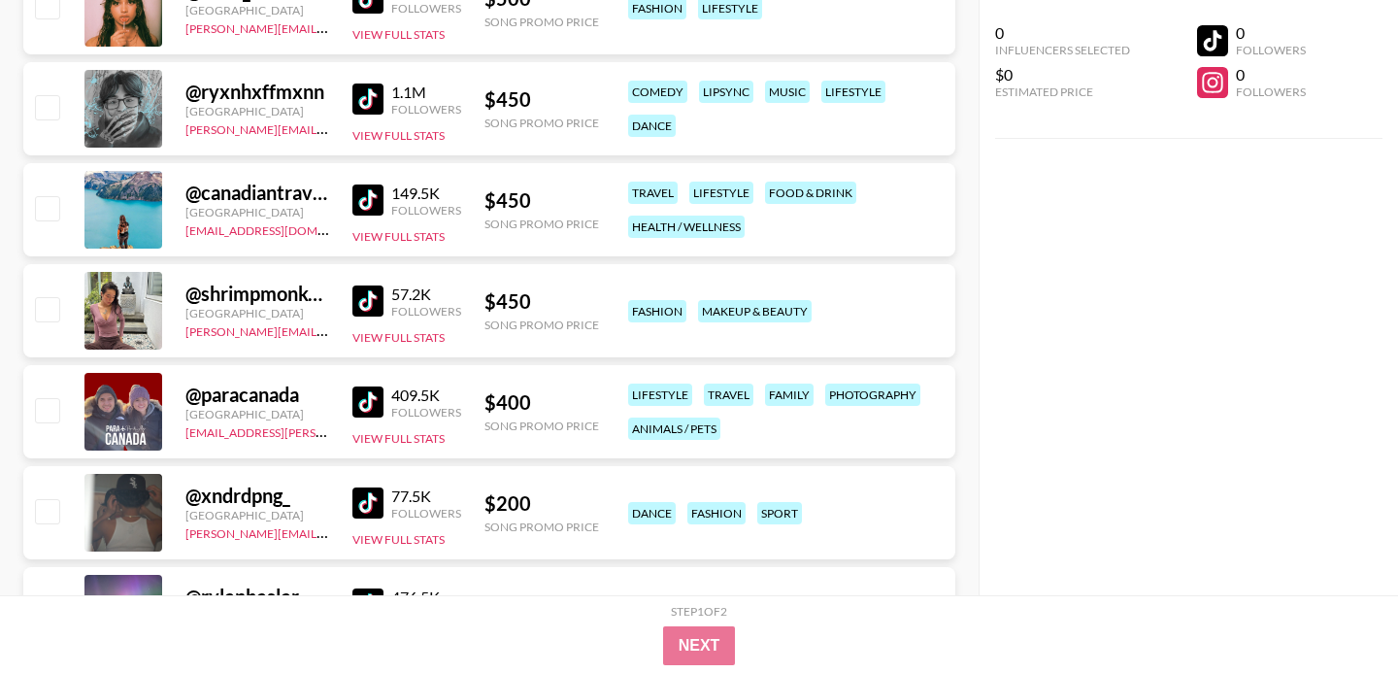
click at [365, 488] on img at bounding box center [368, 503] width 31 height 31
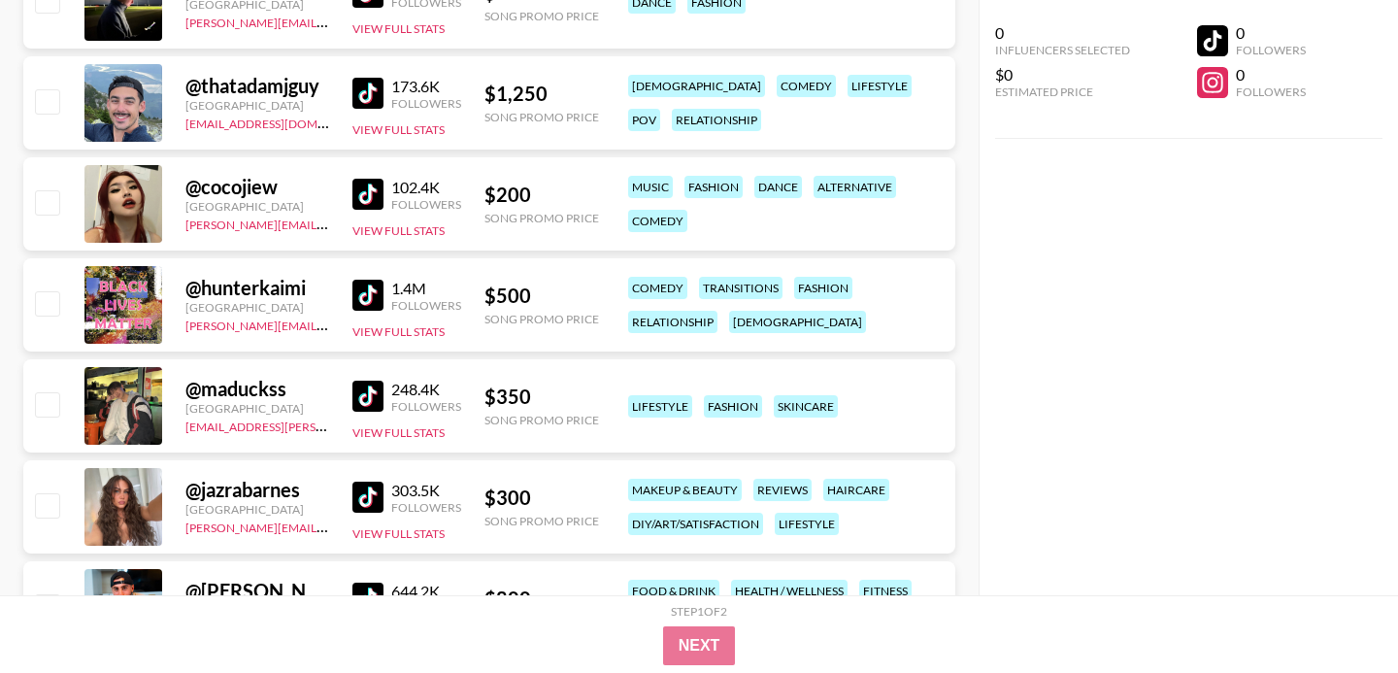
scroll to position [1943, 0]
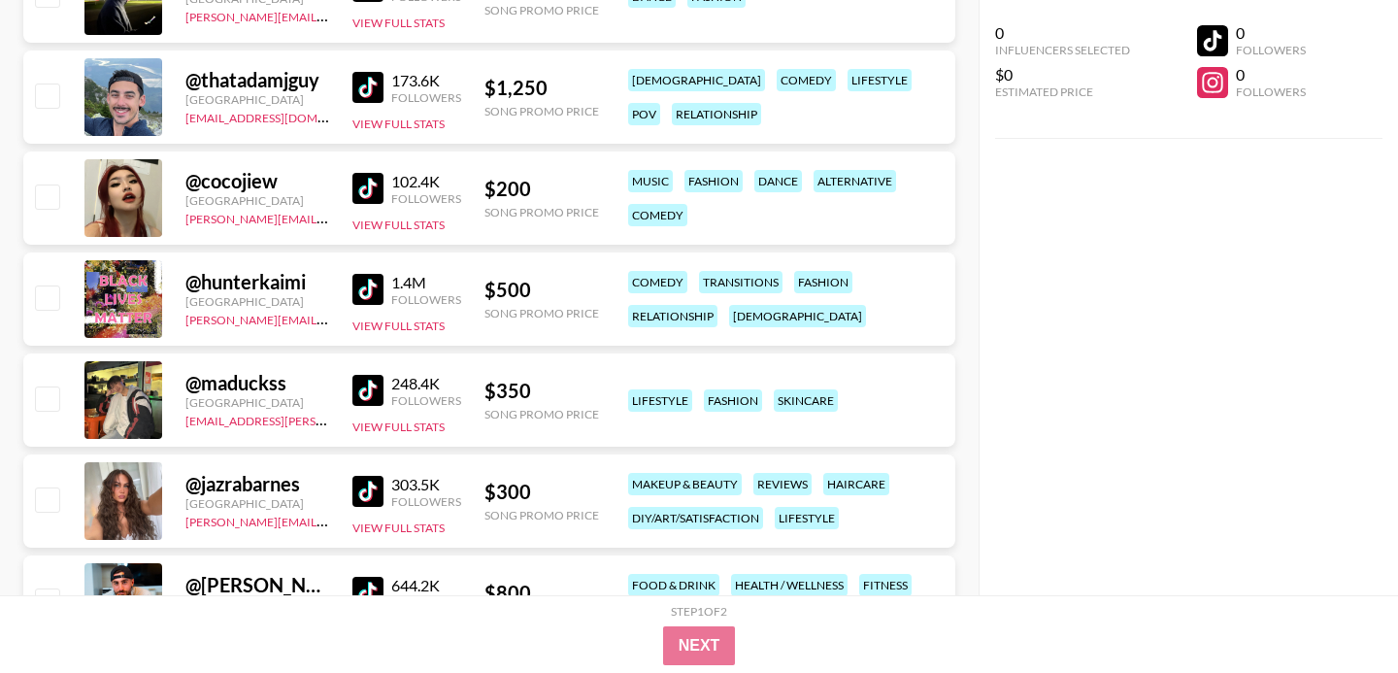
click at [372, 375] on img at bounding box center [368, 390] width 31 height 31
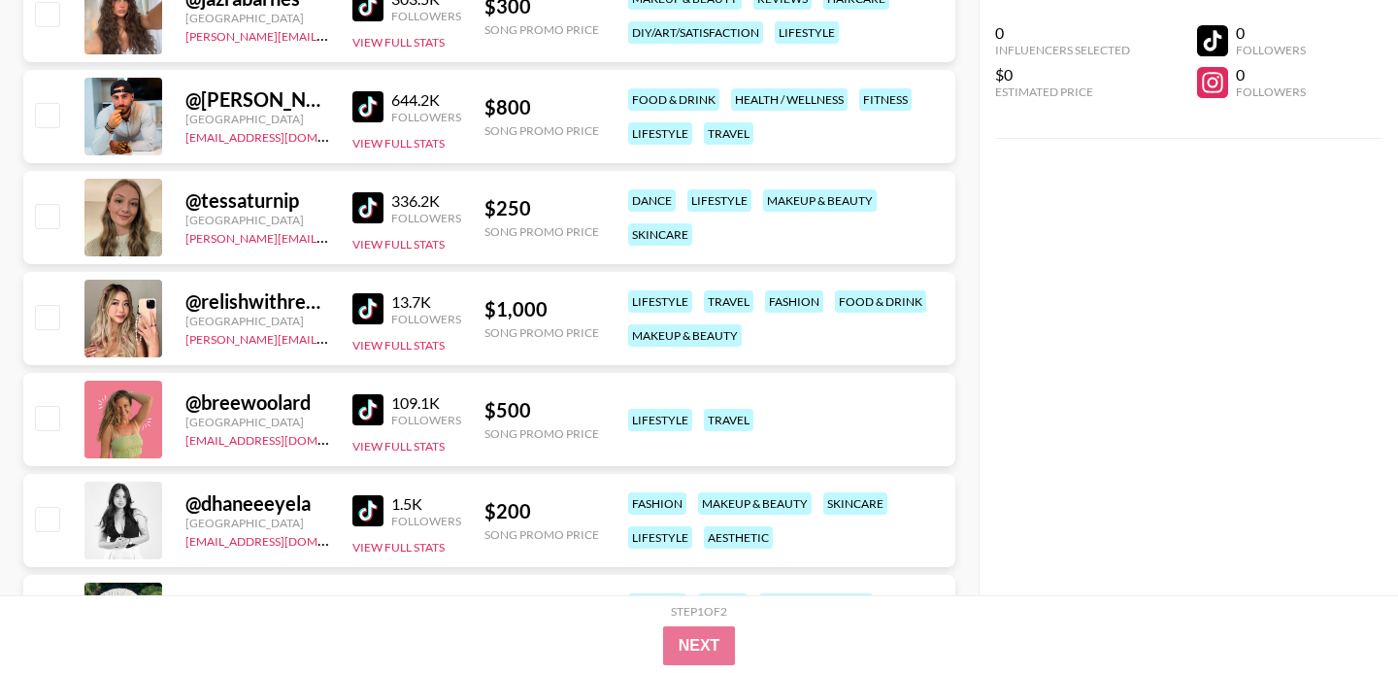
scroll to position [2513, 0]
